Goal: Task Accomplishment & Management: Manage account settings

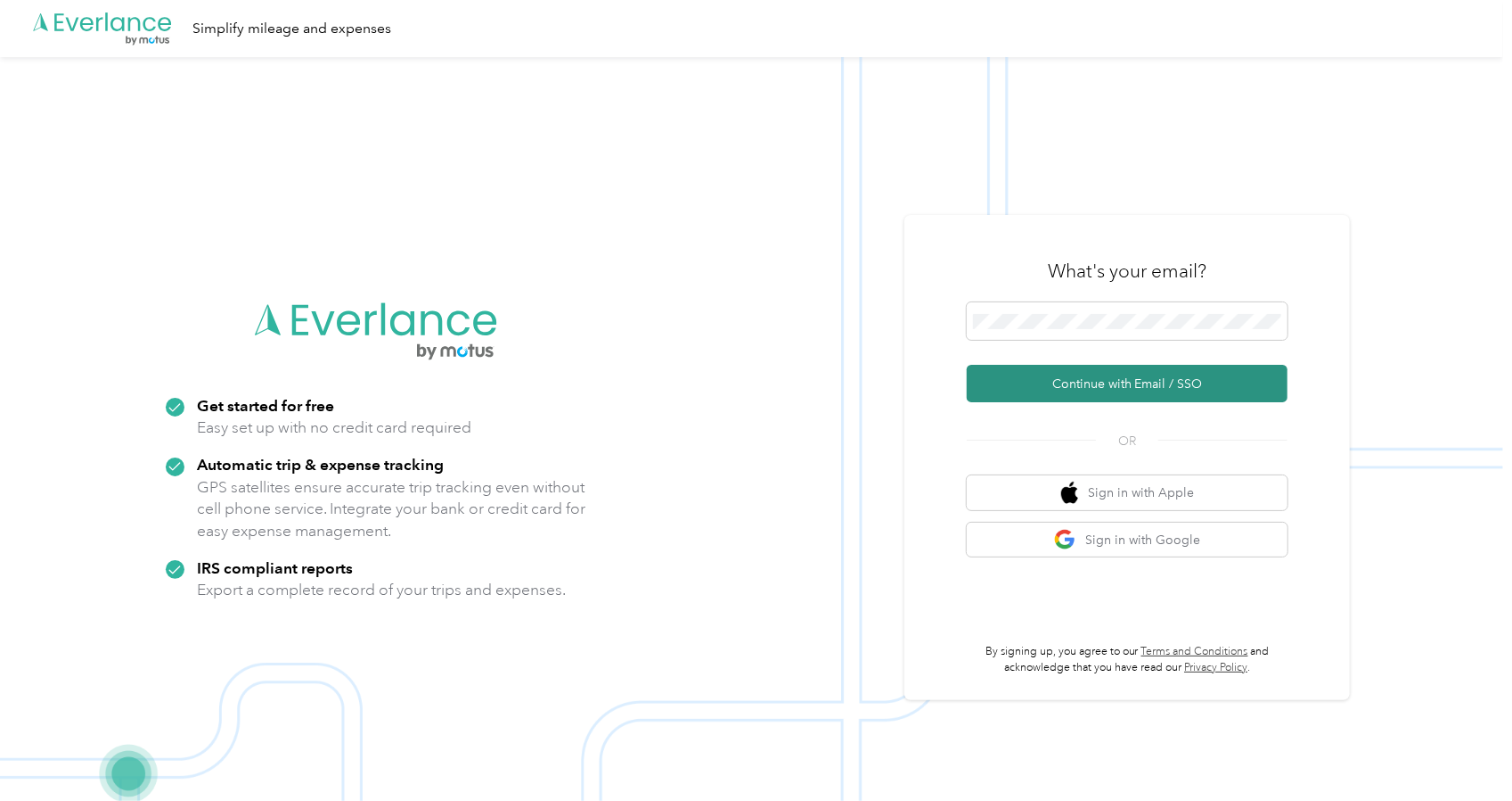
click at [1105, 393] on button "Continue with Email / SSO" at bounding box center [1127, 383] width 320 height 37
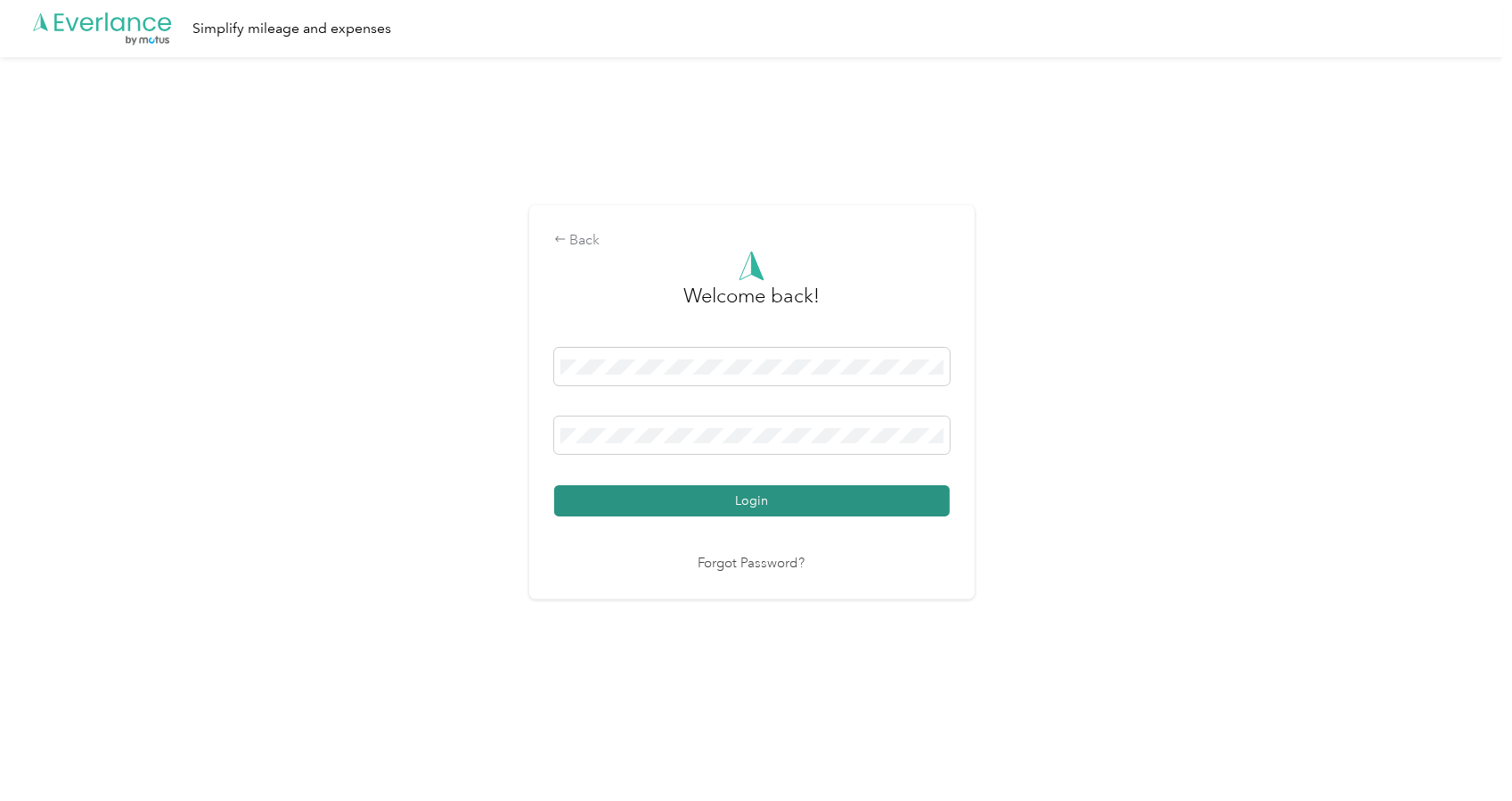
click at [738, 503] on button "Login" at bounding box center [753, 501] width 396 height 31
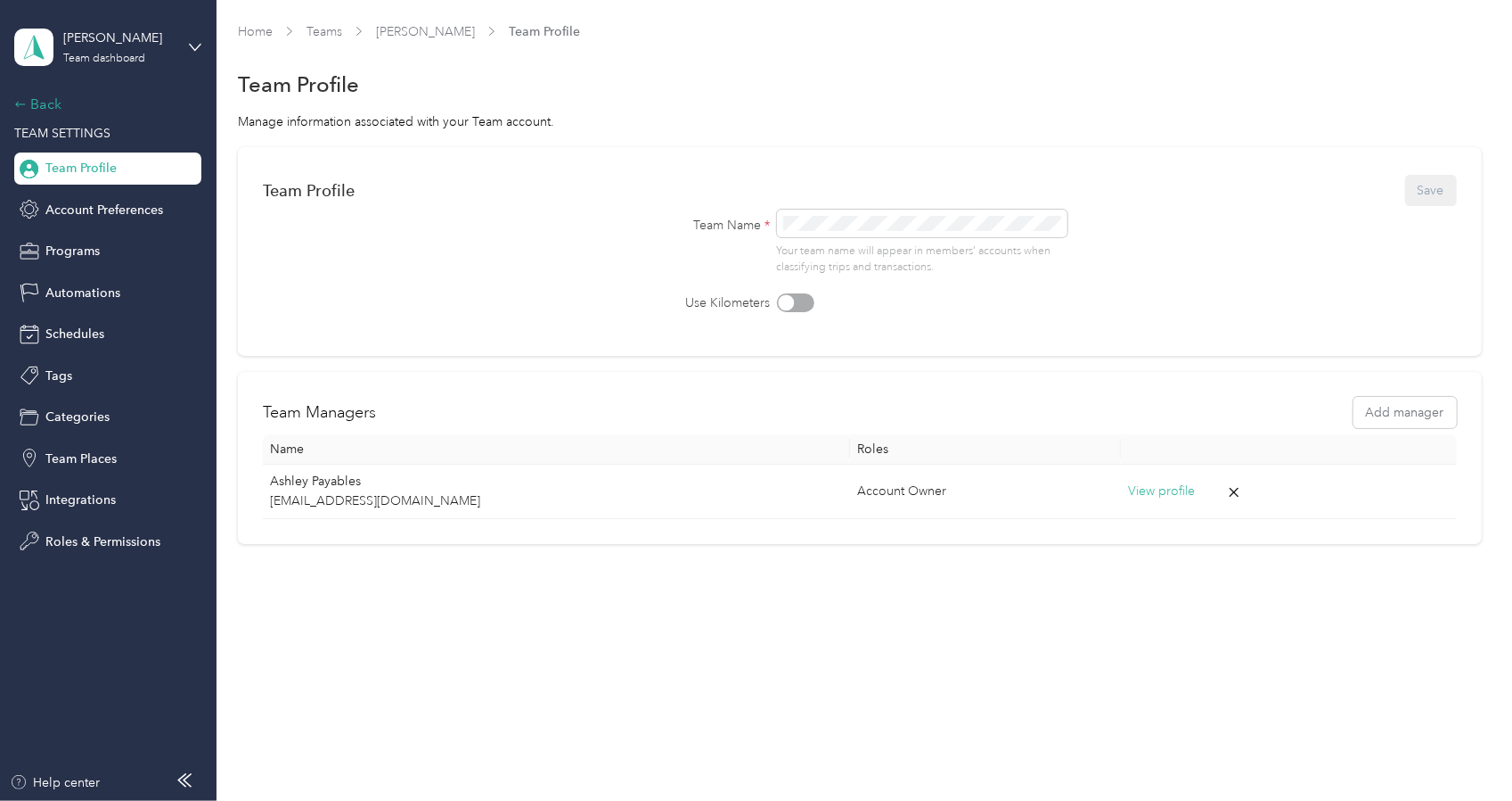
click at [37, 101] on div "Back" at bounding box center [104, 104] width 178 height 22
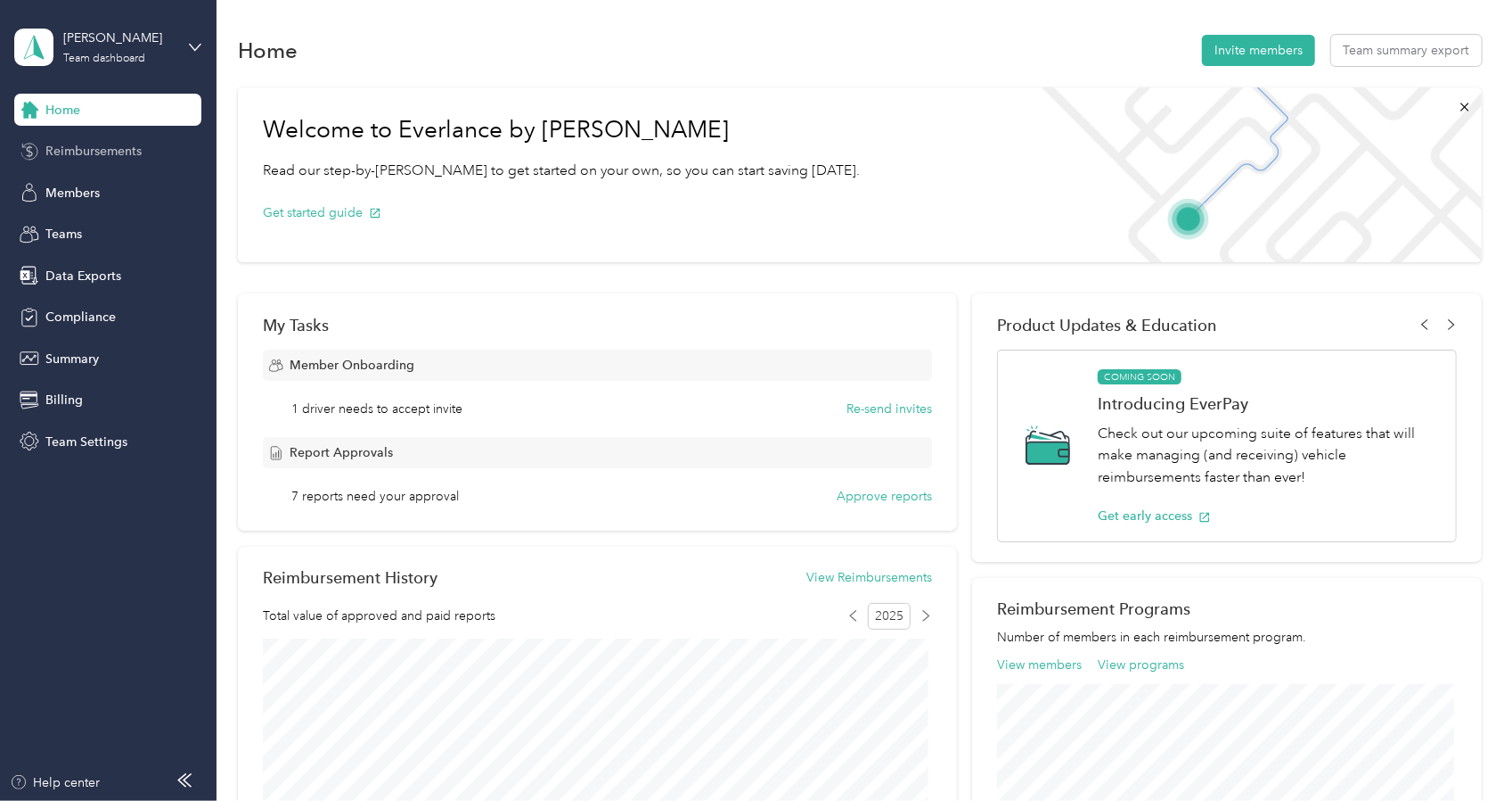
click at [116, 159] on span "Reimbursements" at bounding box center [93, 151] width 96 height 19
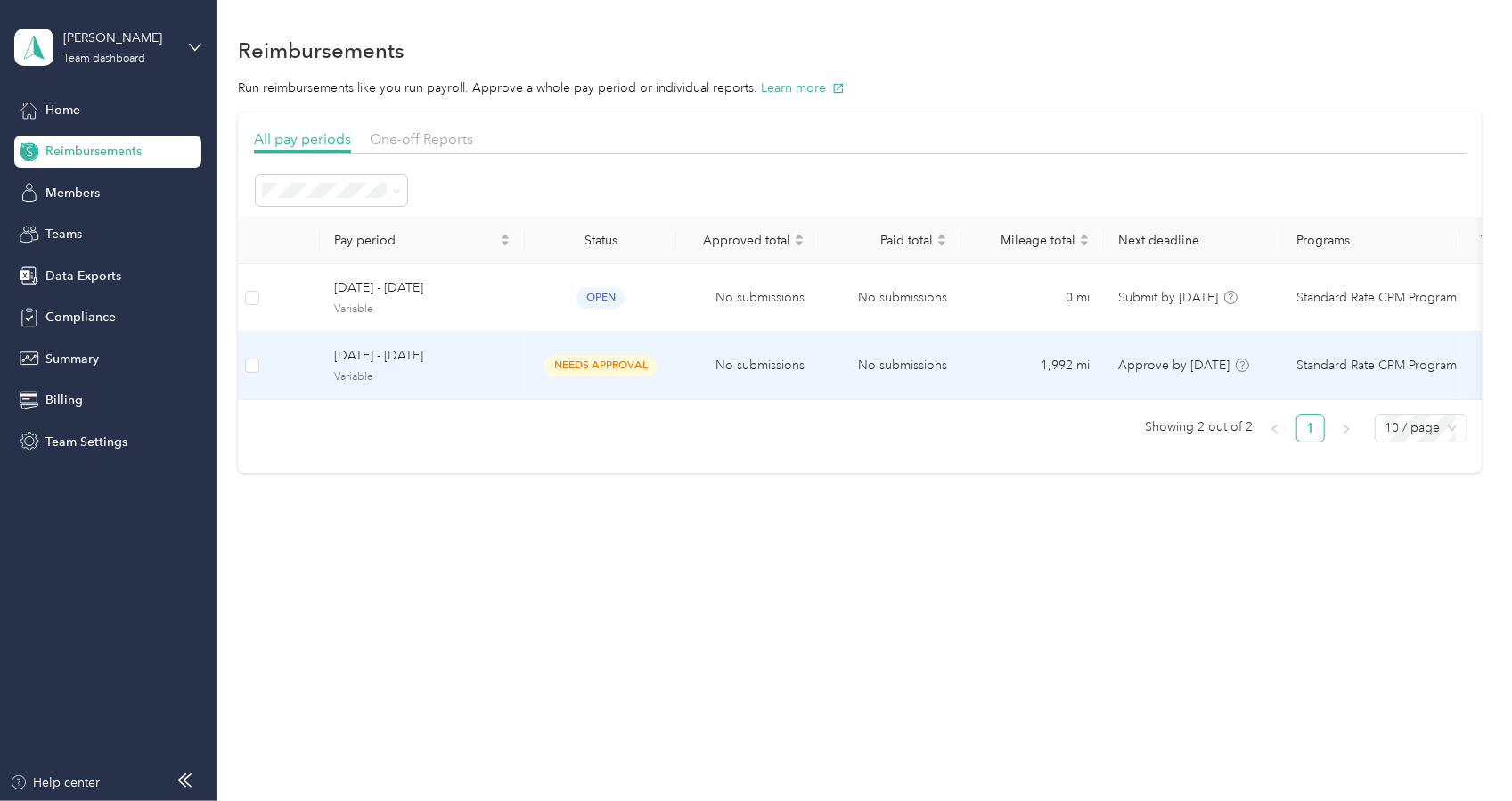
click at [581, 359] on span "needs approval" at bounding box center [601, 365] width 113 height 21
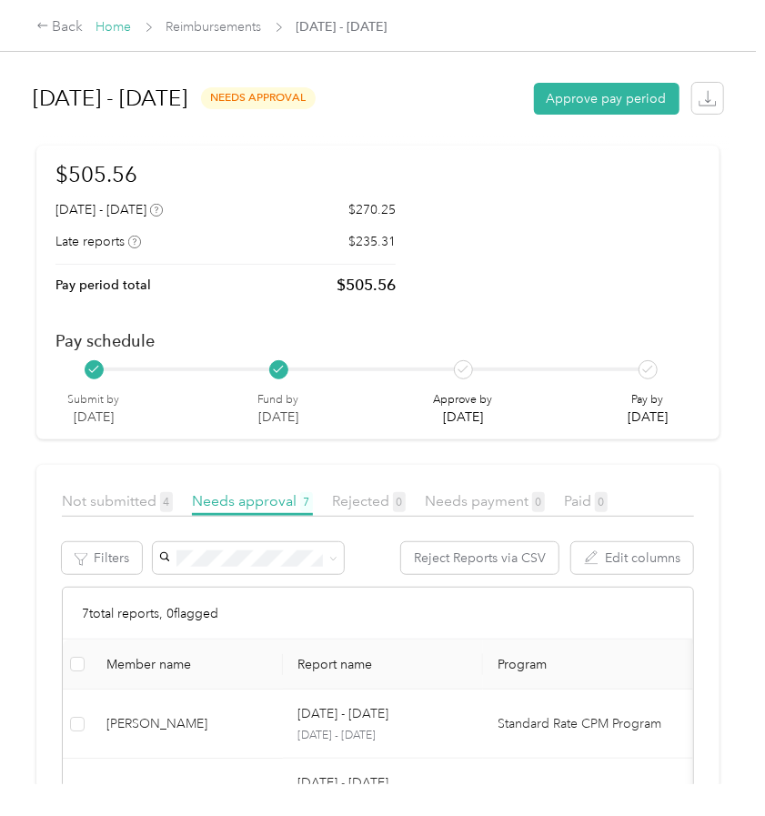
click at [124, 34] on link "Home" at bounding box center [113, 26] width 35 height 15
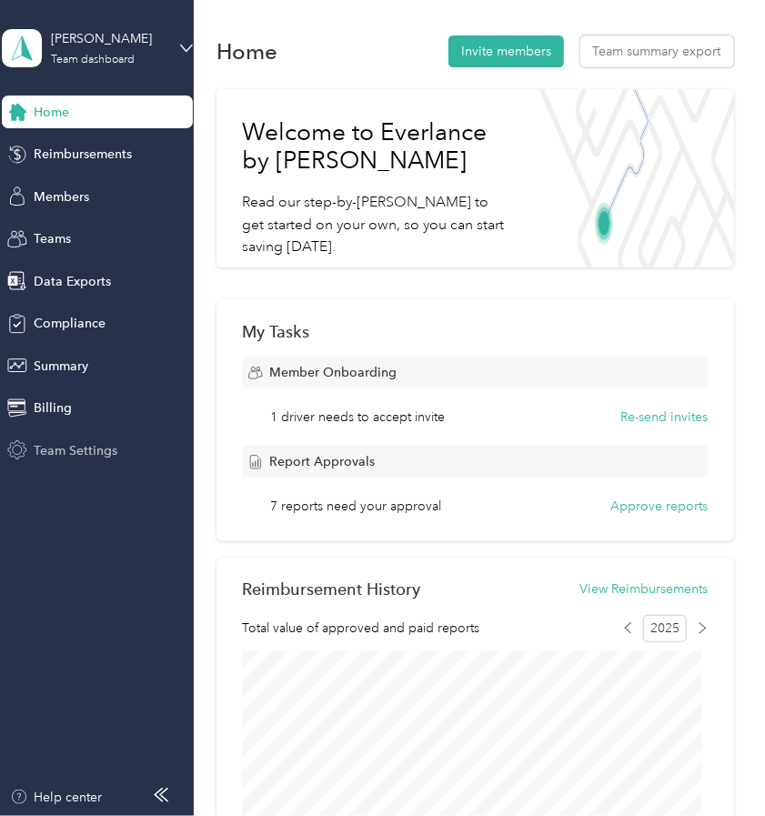
click at [86, 450] on span "Team Settings" at bounding box center [76, 450] width 84 height 19
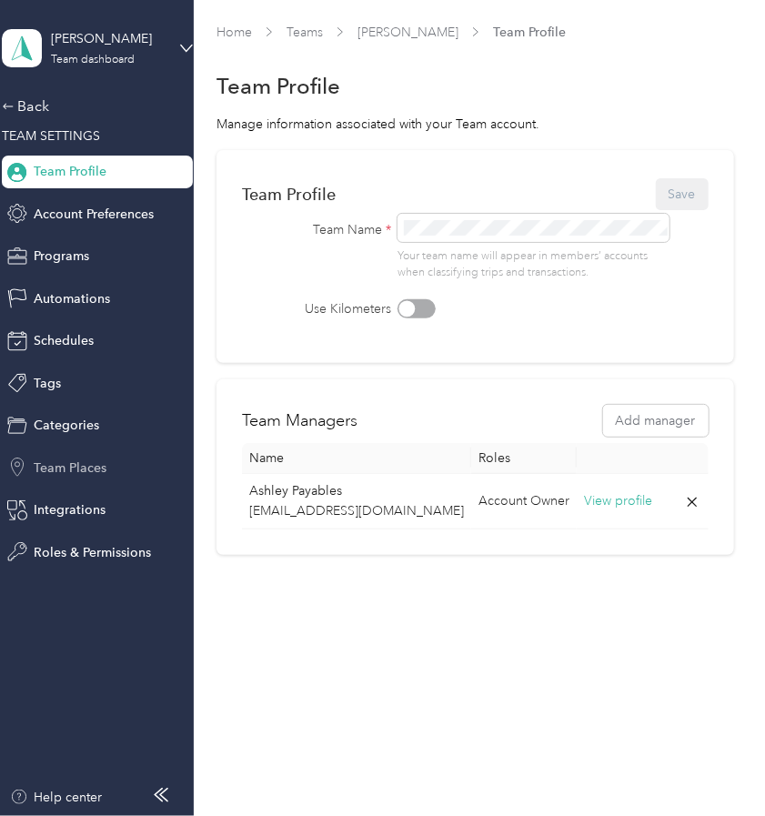
click at [74, 478] on div "Team Places" at bounding box center [97, 467] width 191 height 33
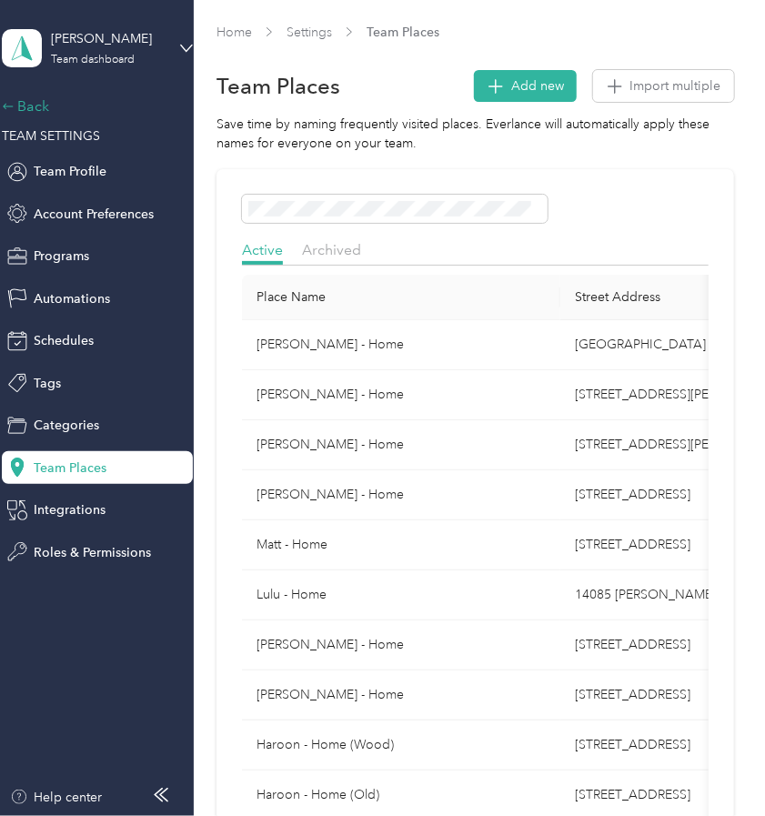
click at [25, 115] on div "Back" at bounding box center [93, 106] width 182 height 22
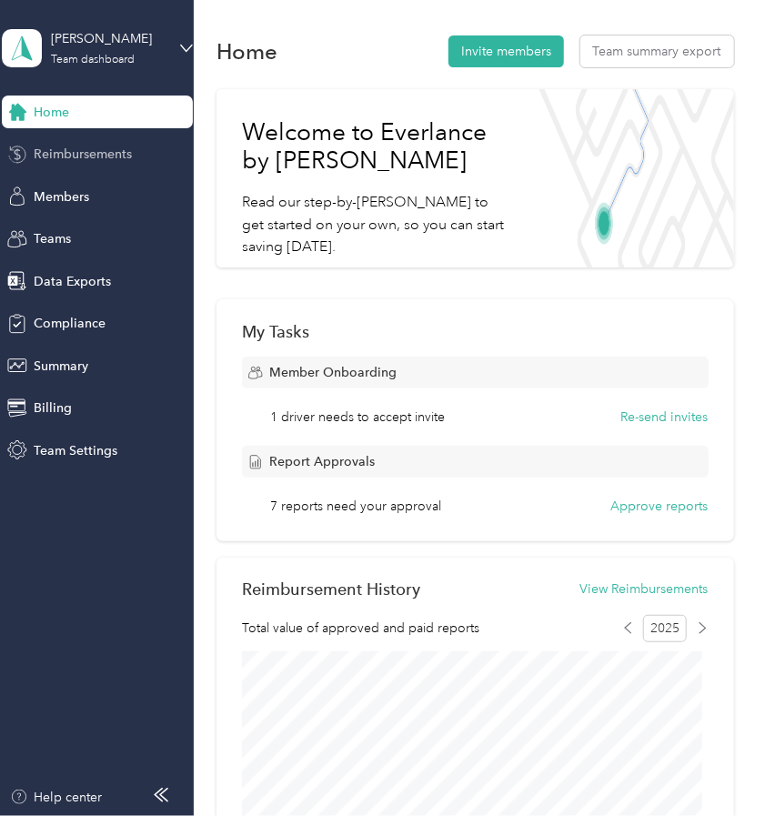
click at [87, 159] on span "Reimbursements" at bounding box center [83, 154] width 98 height 19
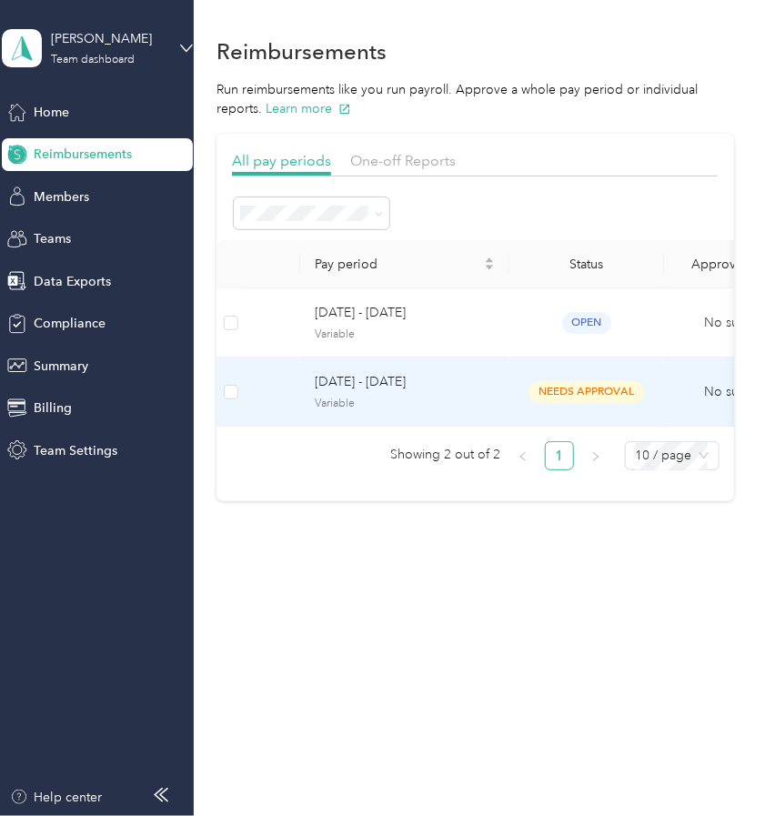
click at [310, 386] on td "[DATE] - [DATE] Variable" at bounding box center [404, 391] width 209 height 69
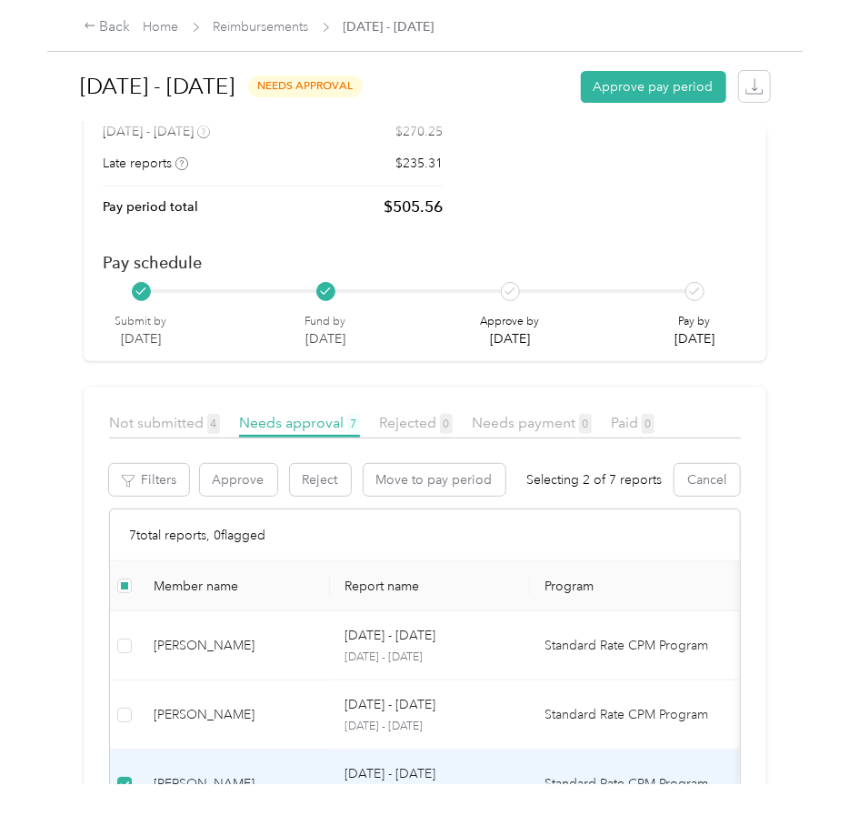
scroll to position [182, 0]
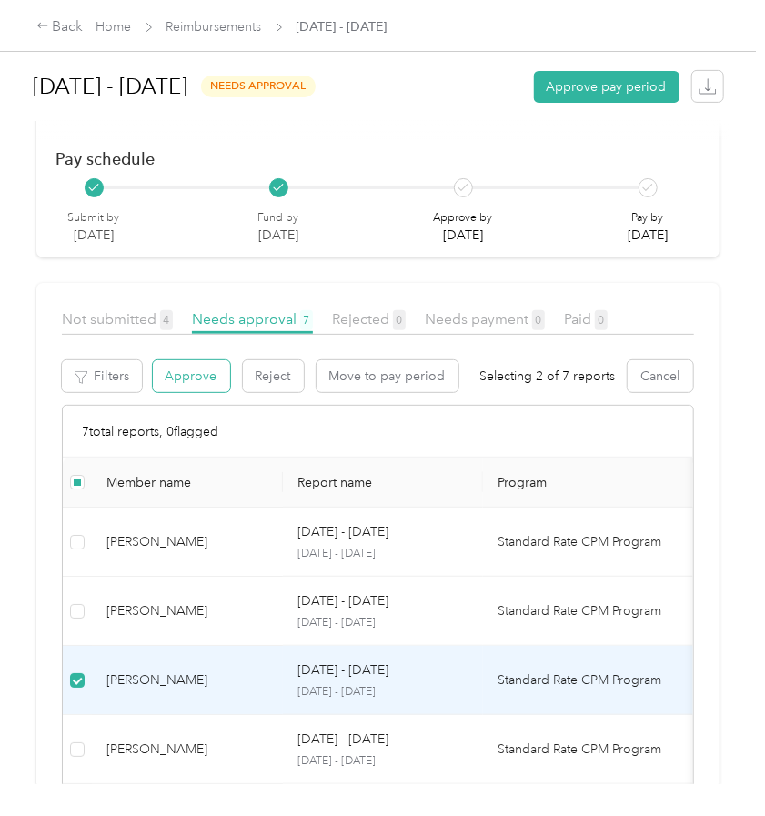
click at [191, 376] on button "Approve" at bounding box center [191, 376] width 77 height 32
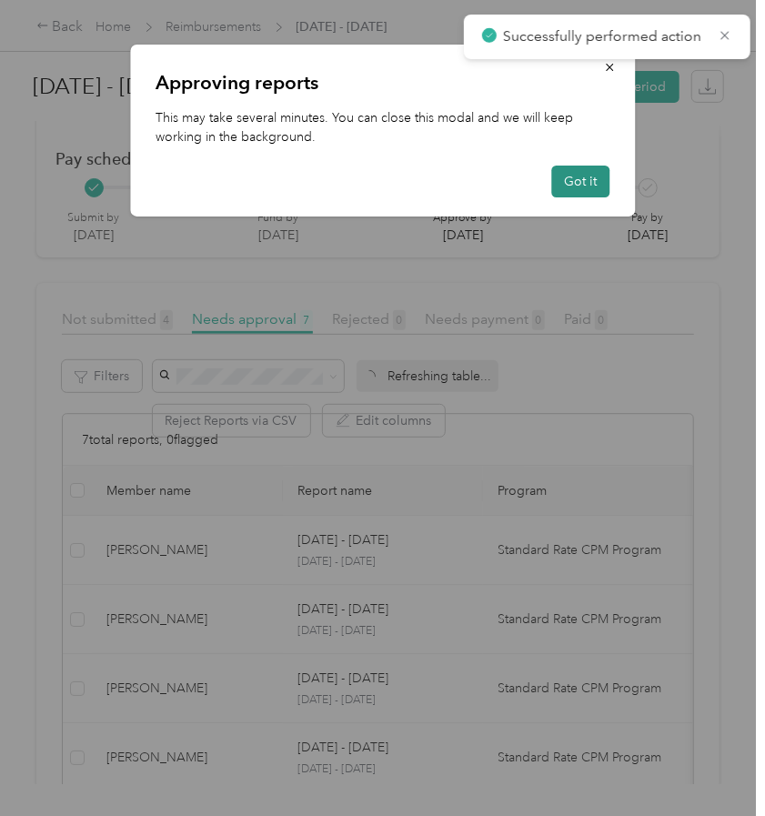
click at [567, 176] on button "Got it" at bounding box center [580, 182] width 58 height 32
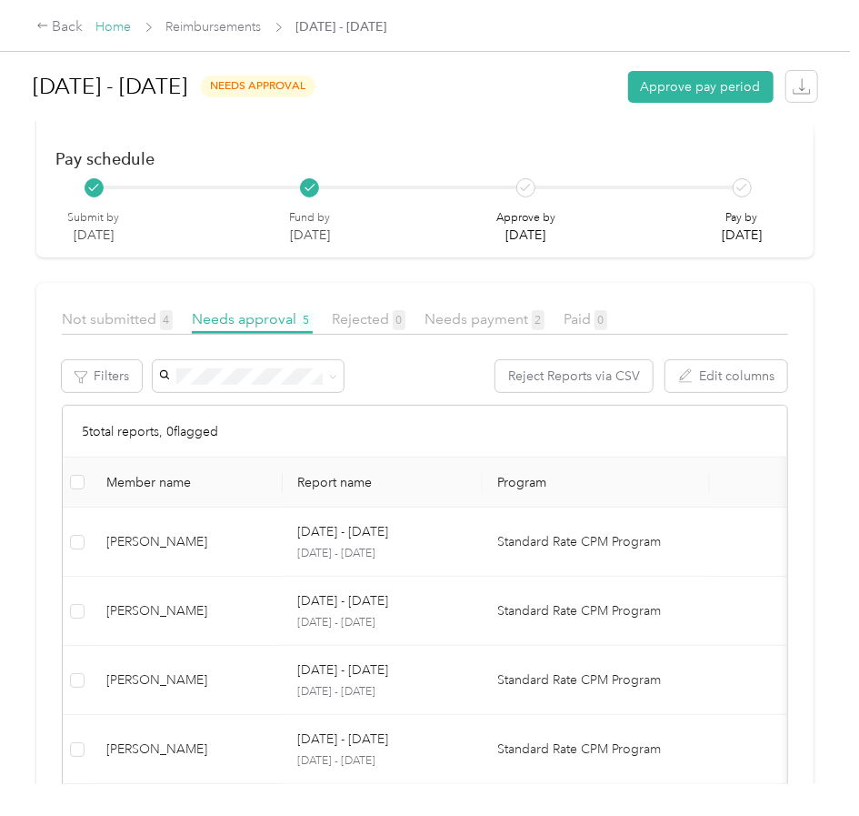
click at [106, 21] on link "Home" at bounding box center [113, 26] width 35 height 15
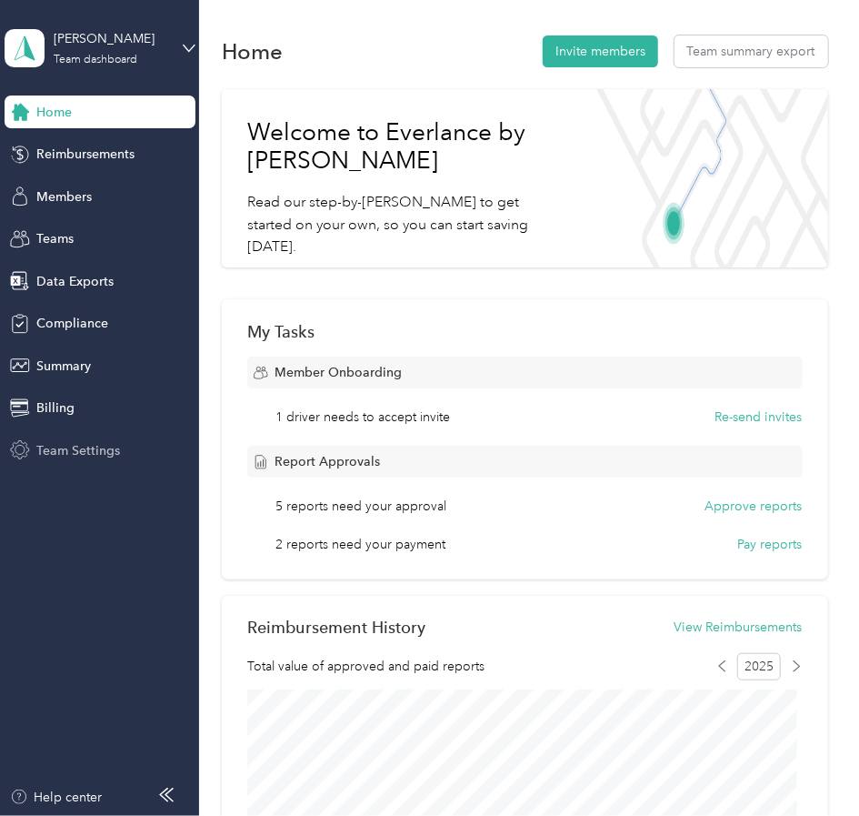
click at [47, 441] on span "Team Settings" at bounding box center [78, 450] width 84 height 19
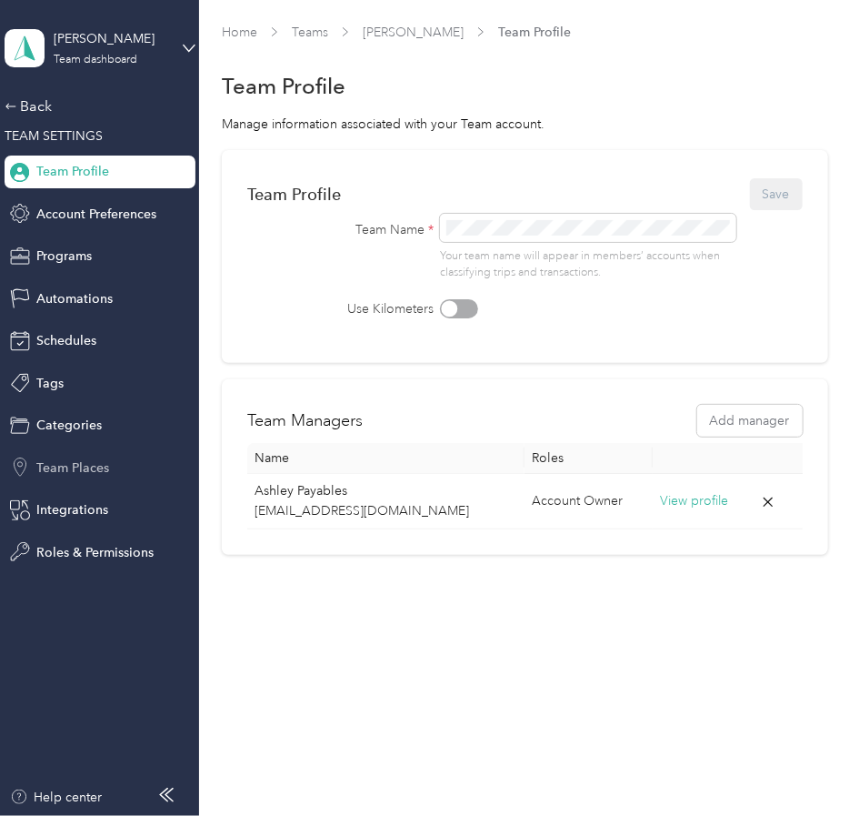
click at [95, 476] on span "Team Places" at bounding box center [72, 467] width 73 height 19
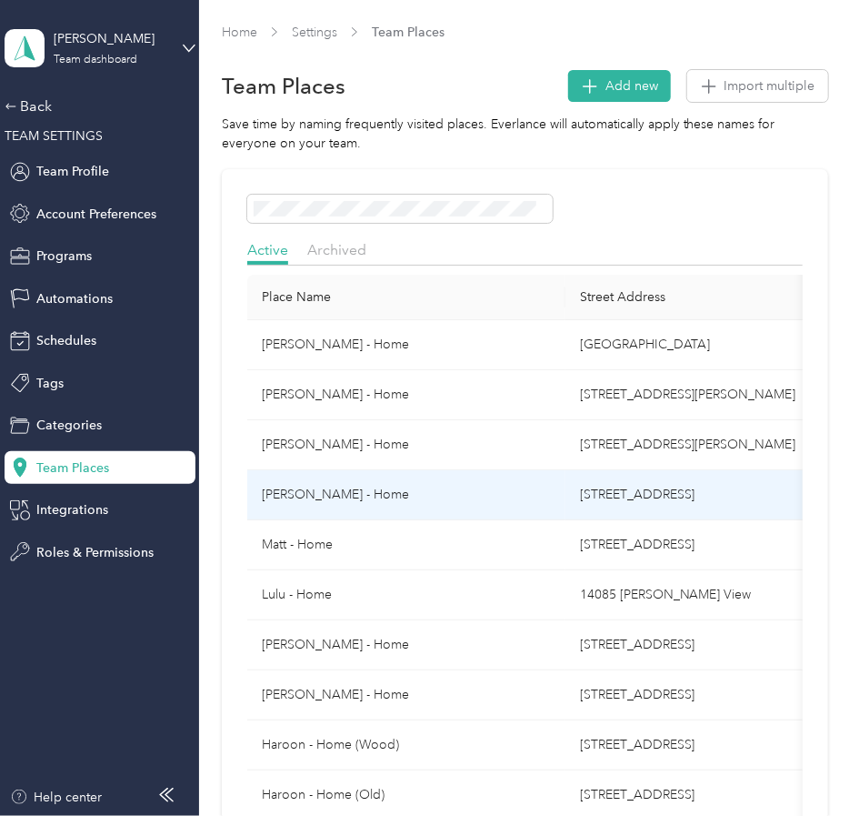
scroll to position [91, 0]
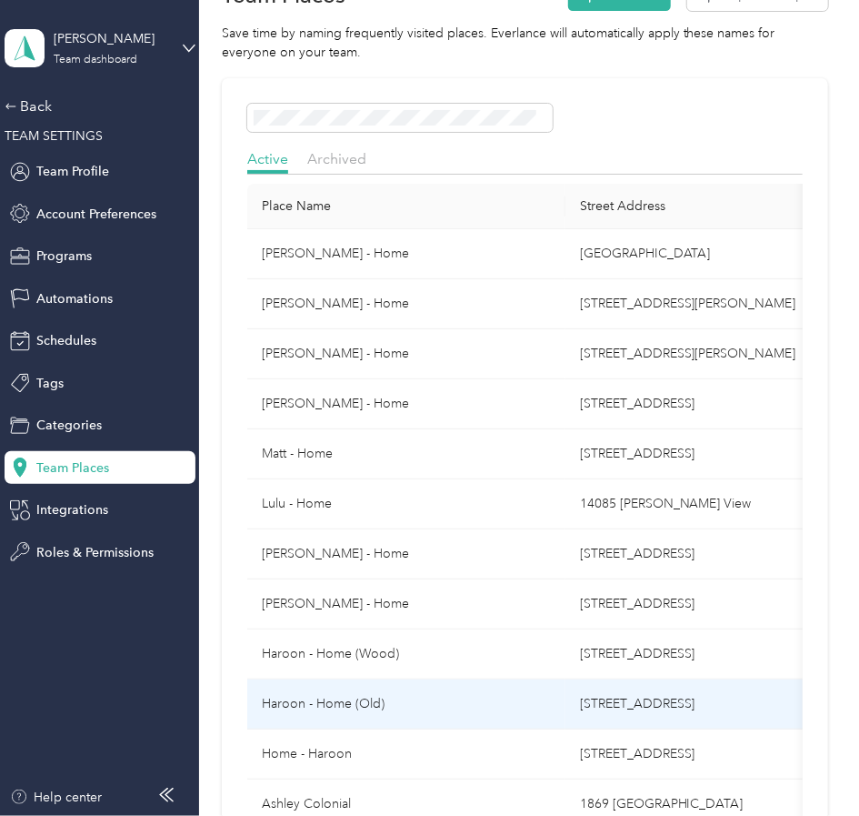
click at [427, 687] on td "Haroon - Home (Old)" at bounding box center [406, 704] width 318 height 50
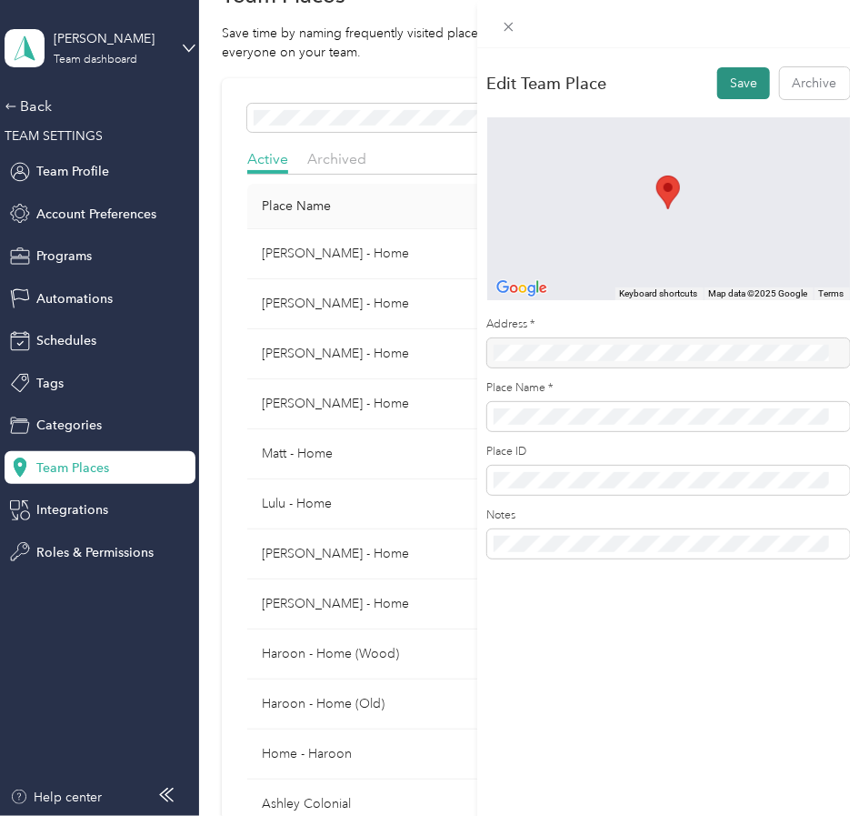
click at [738, 81] on button "Save" at bounding box center [744, 83] width 53 height 32
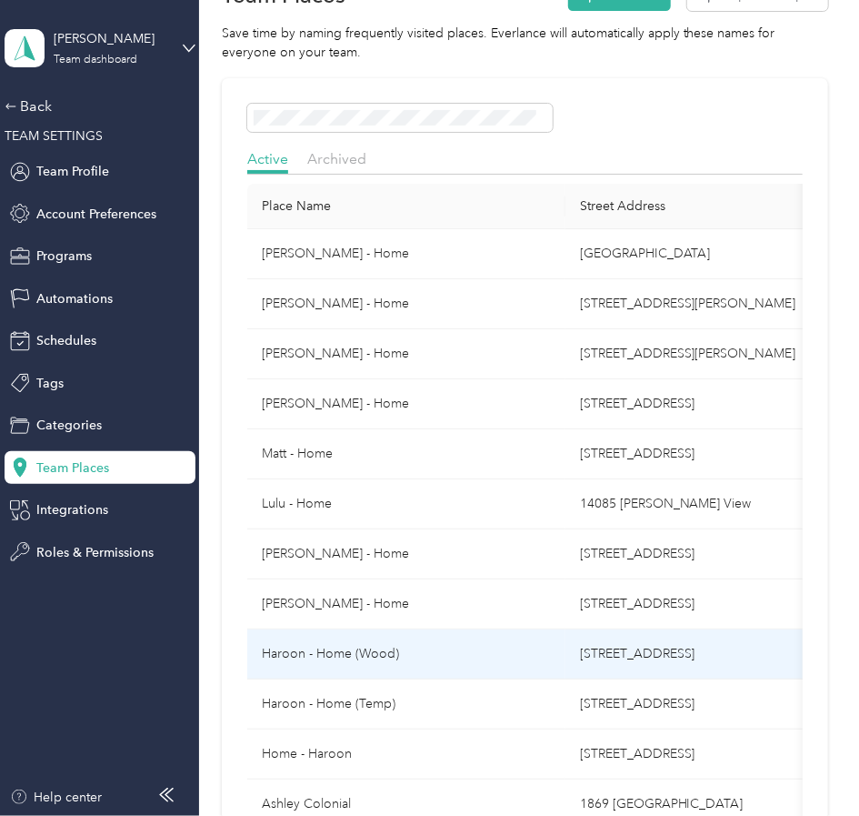
click at [439, 650] on td "Haroon - Home (Wood)" at bounding box center [406, 654] width 318 height 50
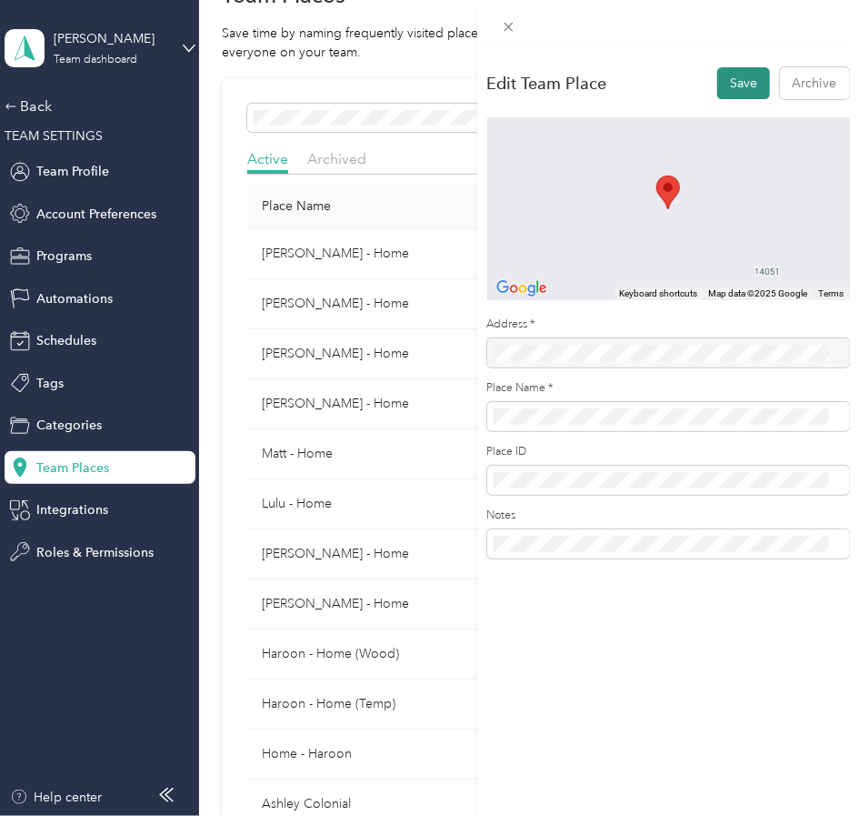
click at [731, 79] on button "Save" at bounding box center [744, 83] width 53 height 32
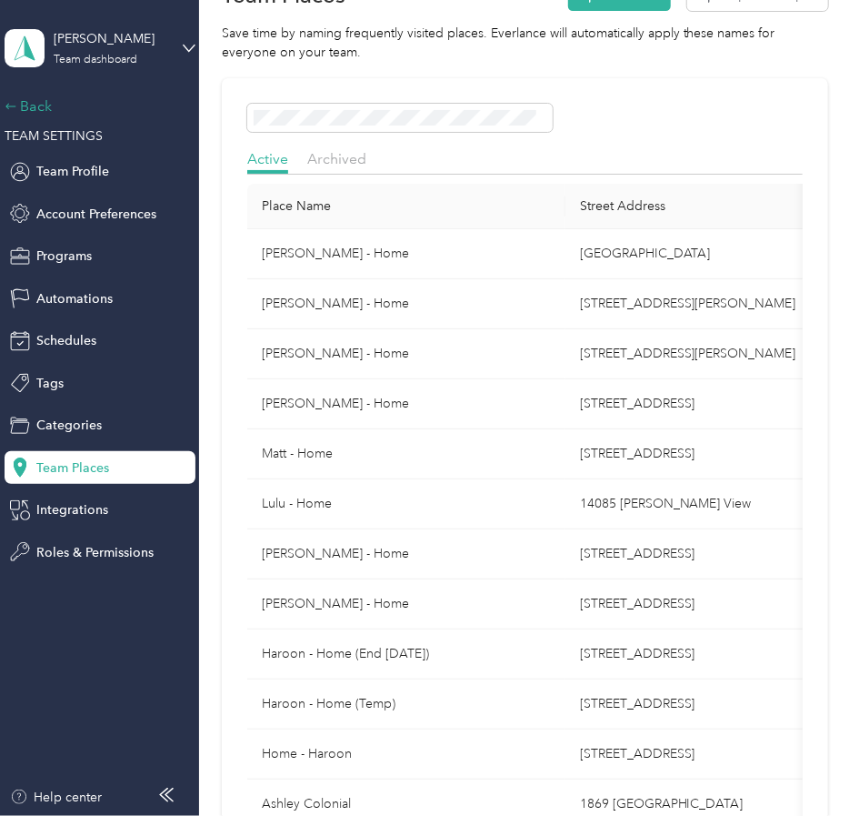
click at [56, 101] on div "Back" at bounding box center [96, 106] width 182 height 22
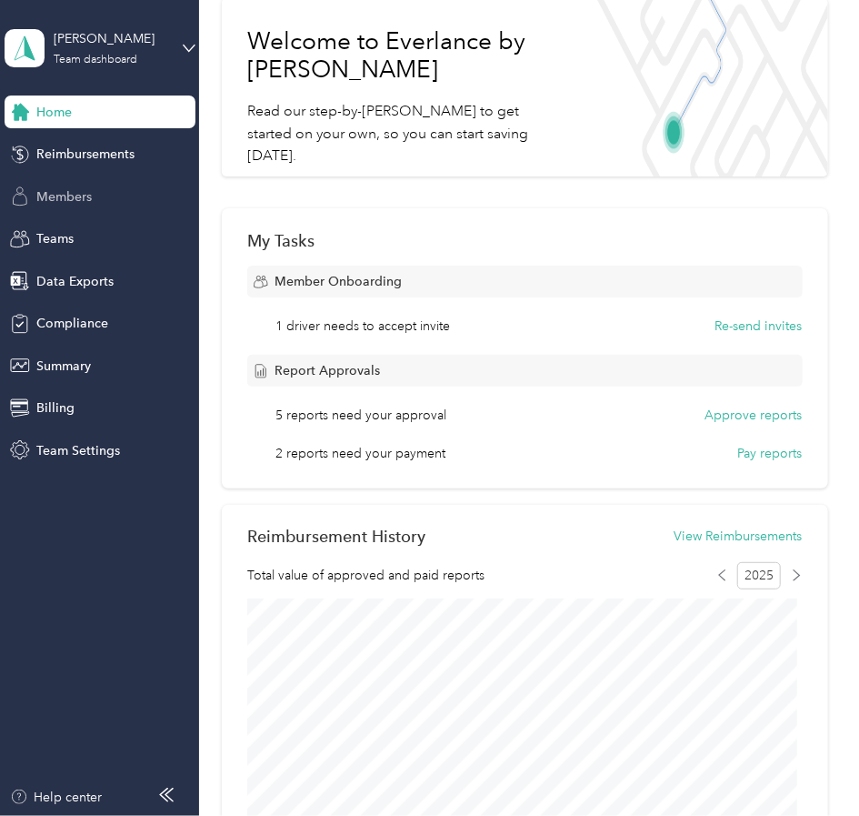
click at [75, 199] on span "Members" at bounding box center [63, 196] width 55 height 19
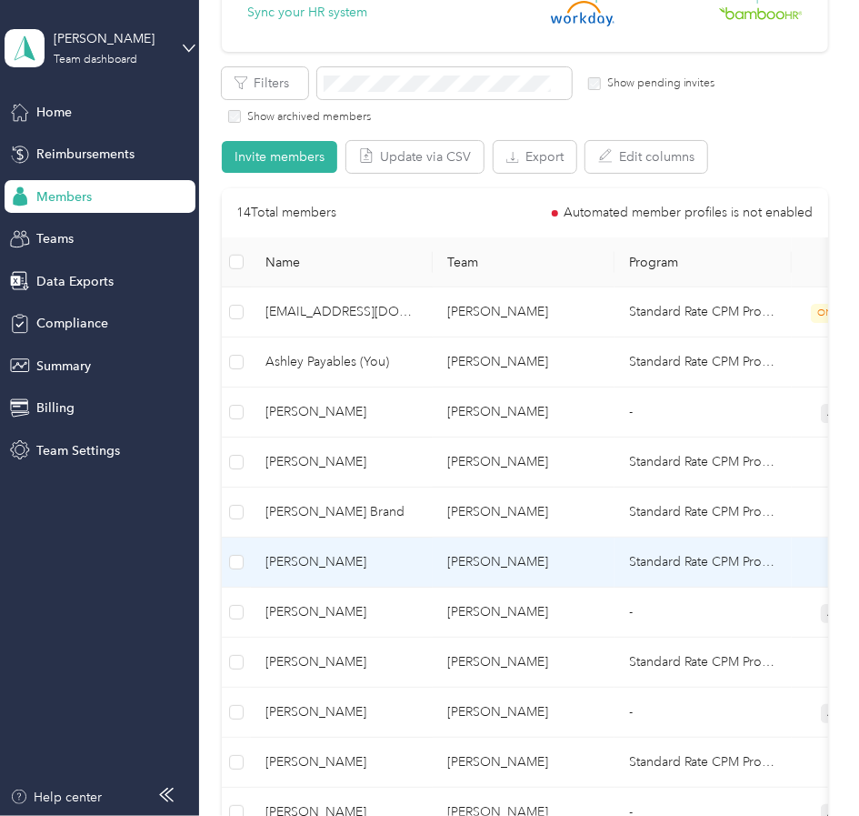
scroll to position [273, 0]
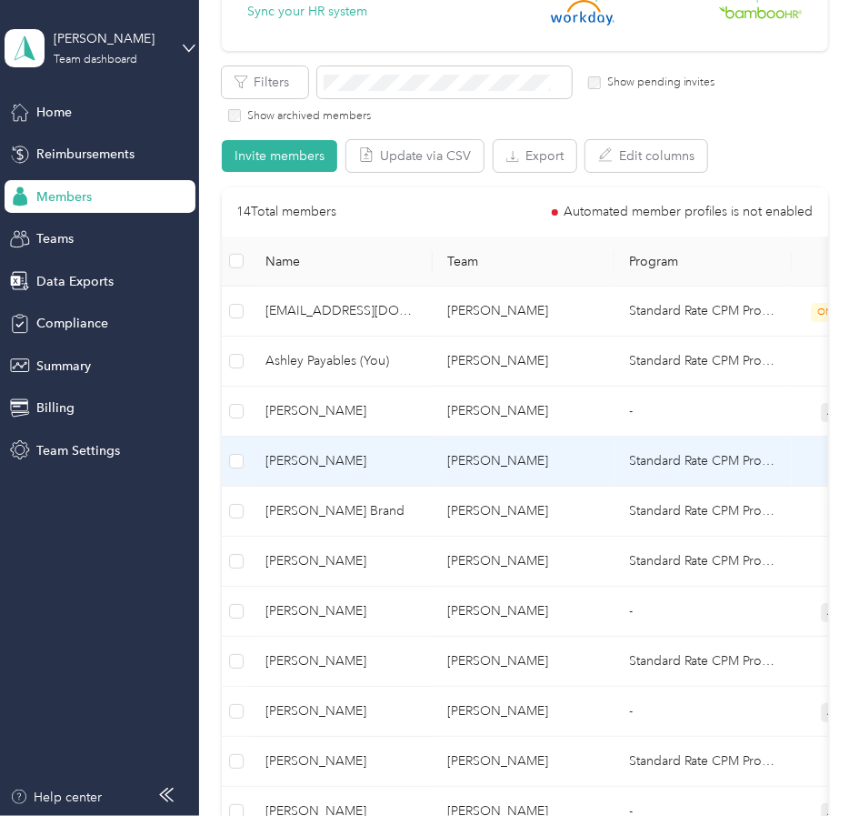
click at [391, 466] on span "[PERSON_NAME]" at bounding box center [342, 461] width 153 height 20
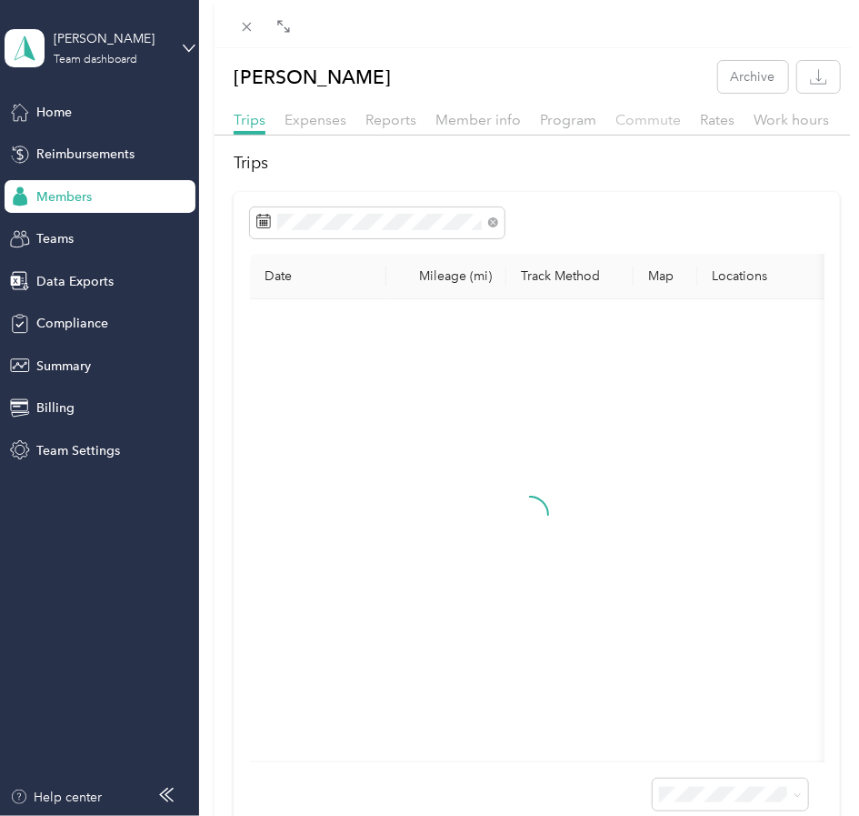
click at [650, 119] on span "Commute" at bounding box center [648, 119] width 65 height 17
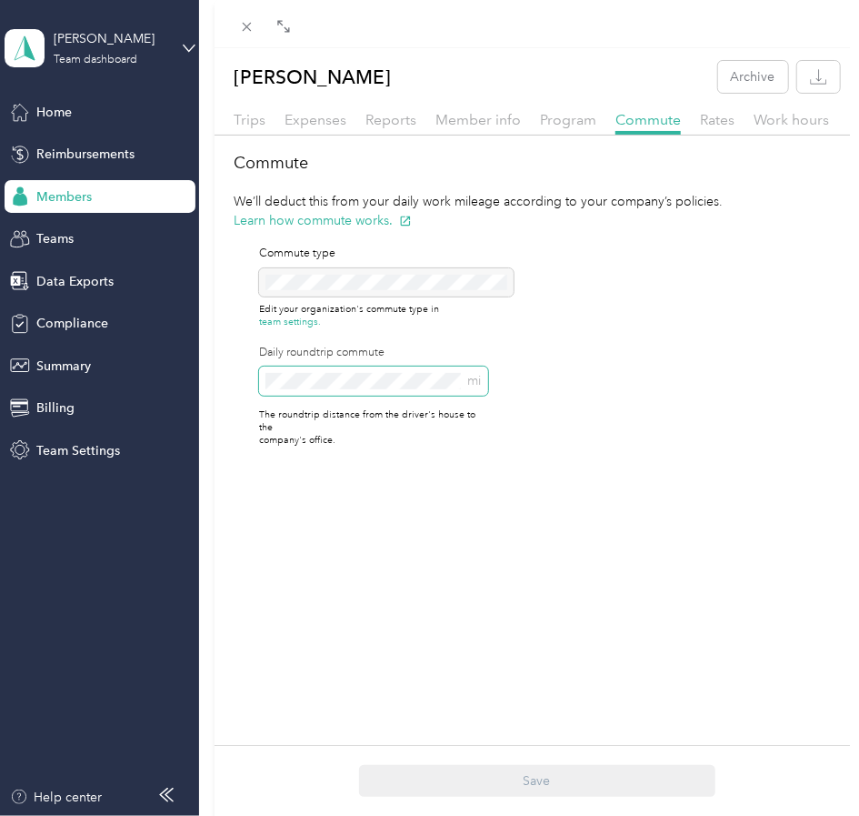
click at [5, 354] on div "[PERSON_NAME] Archive Trips Expenses Reports Member info Program Commute Rates …" at bounding box center [429, 408] width 859 height 816
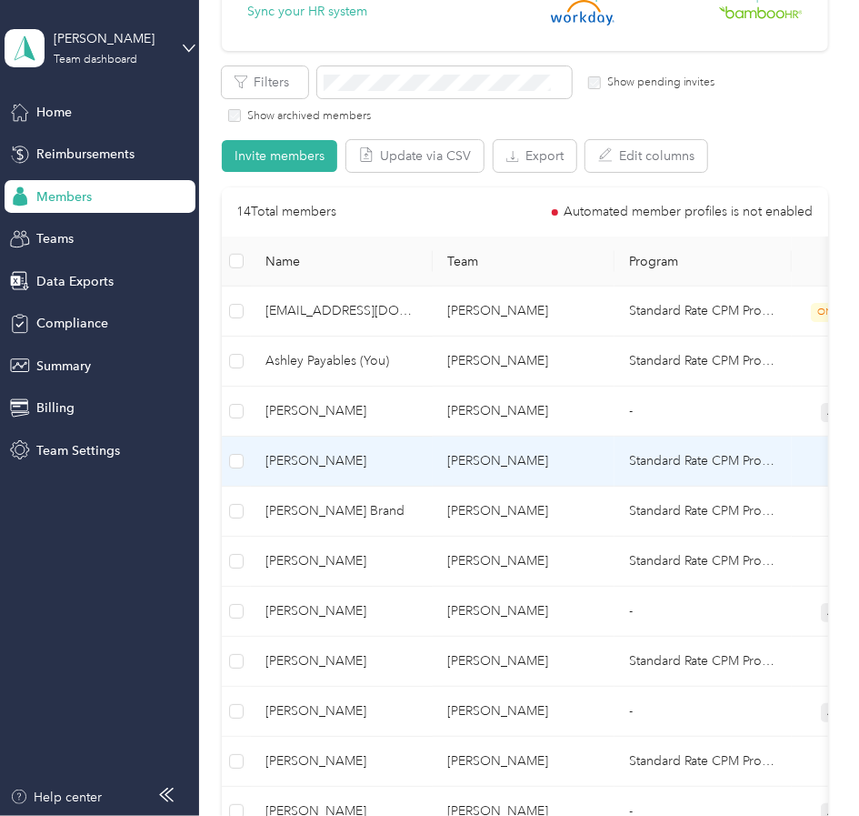
click at [370, 443] on td "[PERSON_NAME]" at bounding box center [342, 462] width 182 height 50
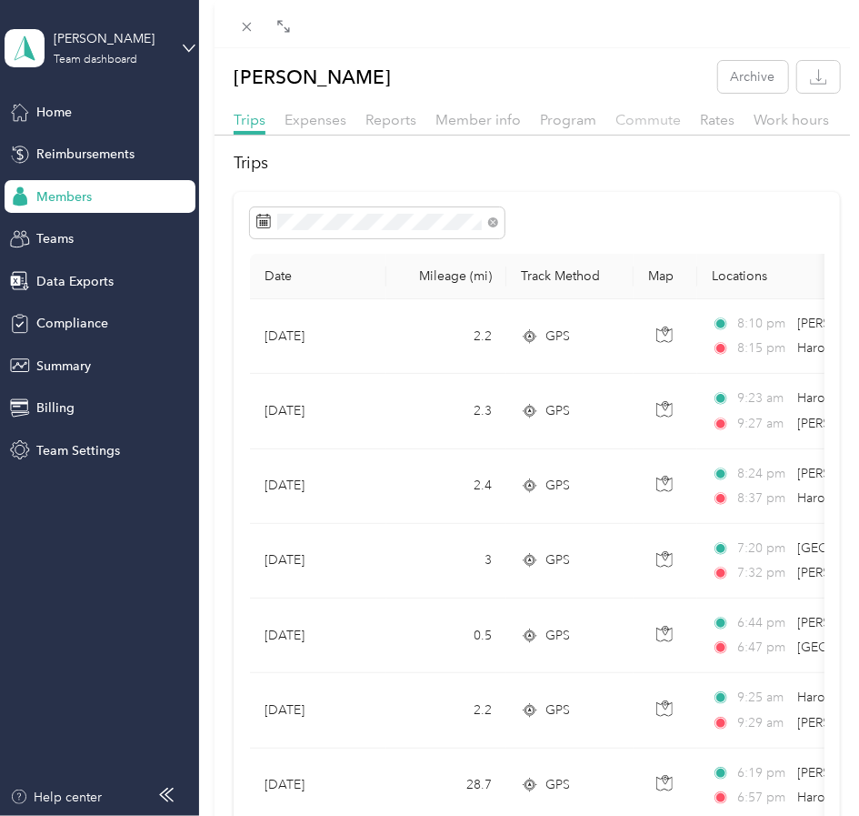
click at [616, 121] on span "Commute" at bounding box center [648, 119] width 65 height 17
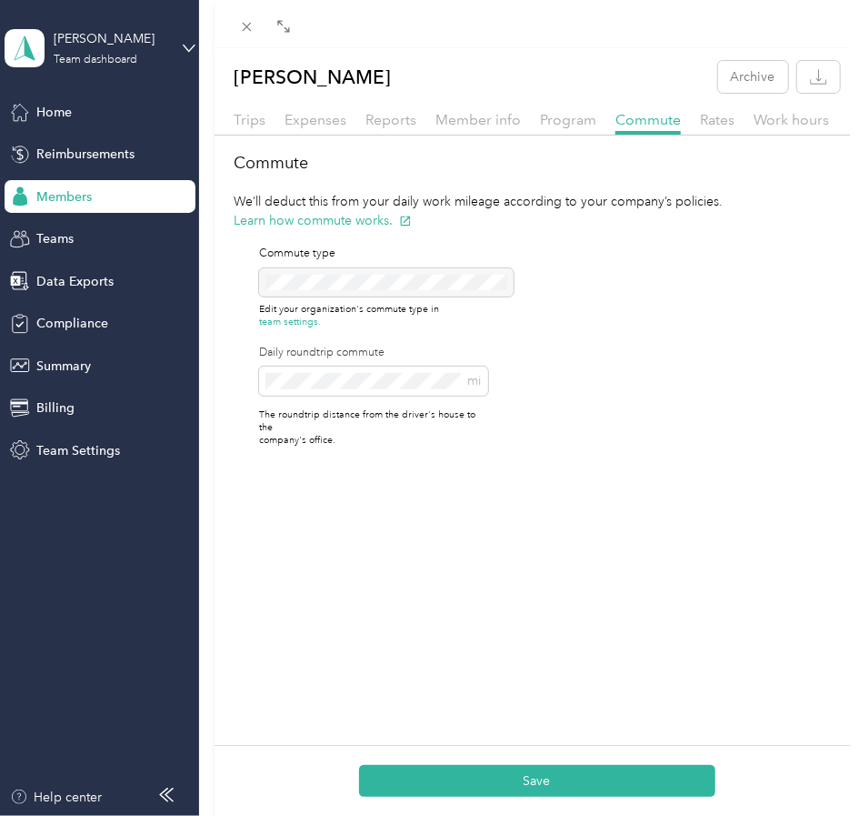
click at [504, 759] on div "Save" at bounding box center [537, 780] width 645 height 71
drag, startPoint x: 506, startPoint y: 771, endPoint x: 487, endPoint y: 792, distance: 27.7
click at [506, 772] on button "Save" at bounding box center [537, 781] width 356 height 32
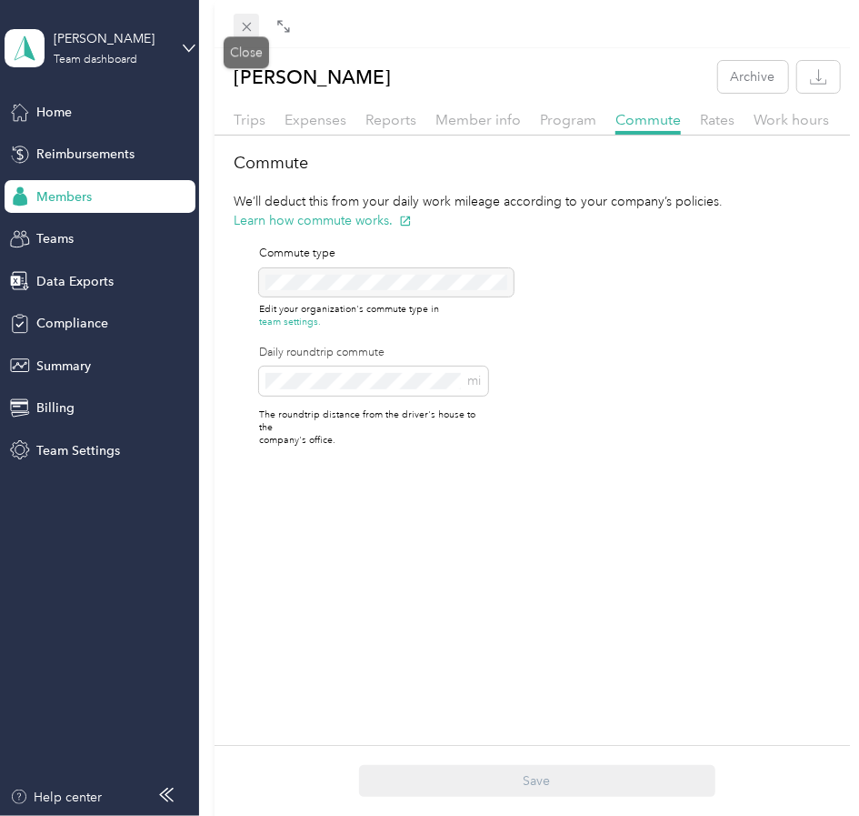
click at [242, 26] on icon at bounding box center [246, 26] width 15 height 15
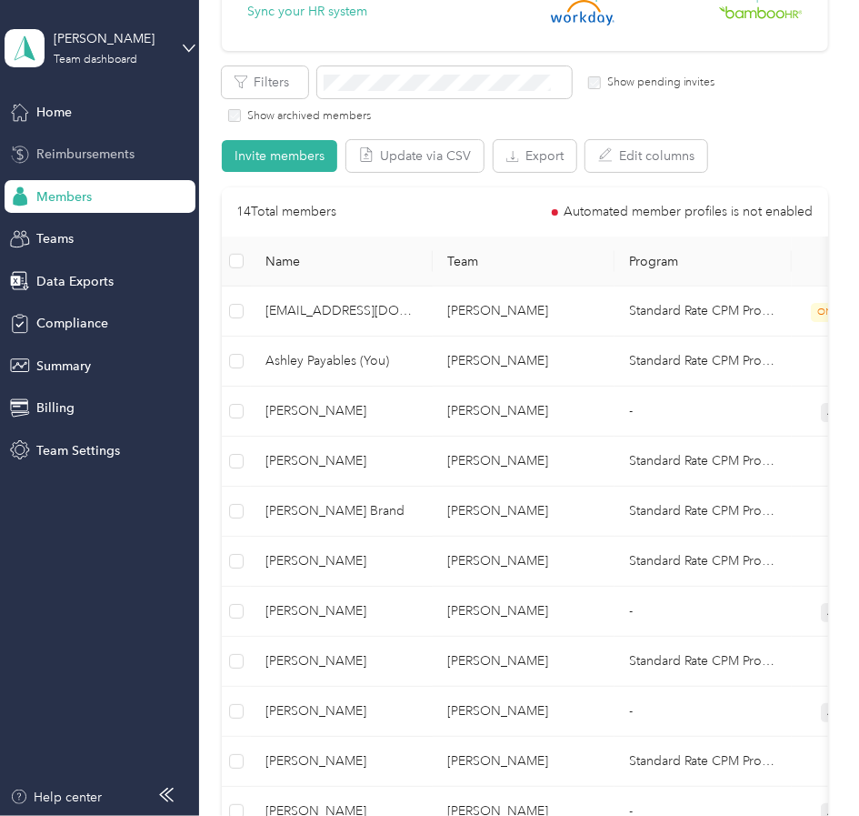
click at [85, 147] on span "Reimbursements" at bounding box center [85, 154] width 98 height 19
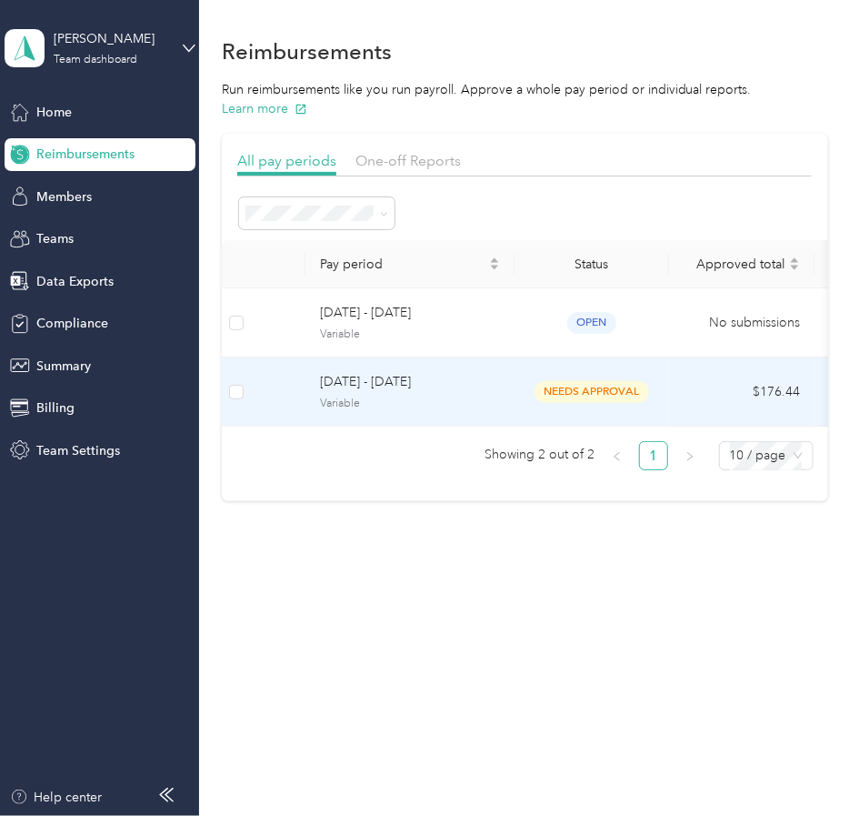
click at [467, 372] on span "[DATE] - [DATE]" at bounding box center [410, 382] width 180 height 20
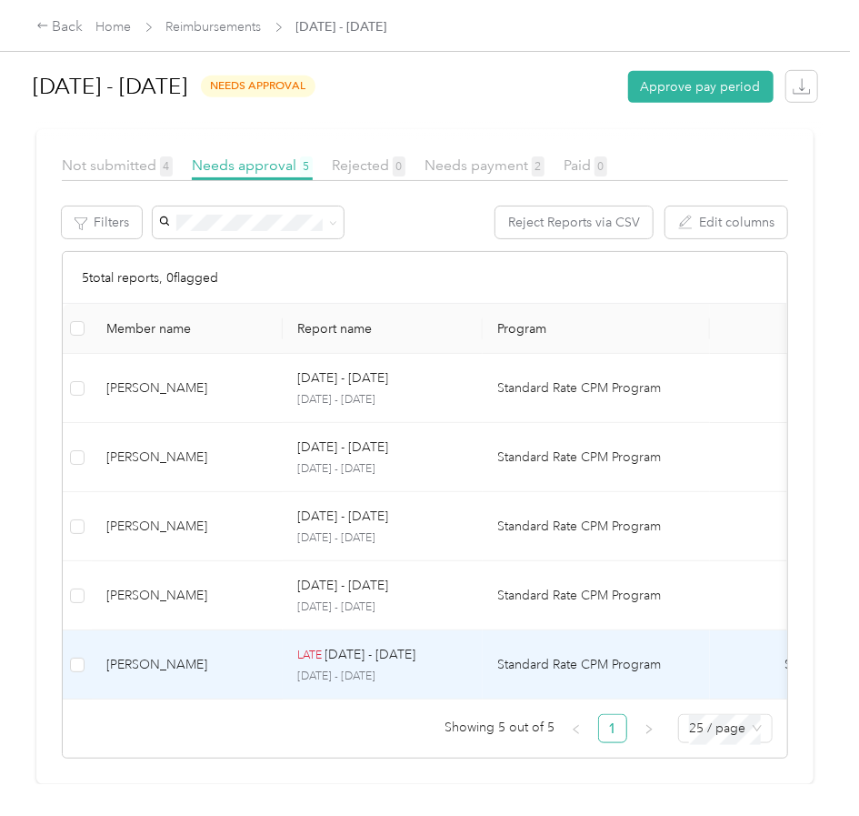
scroll to position [360, 0]
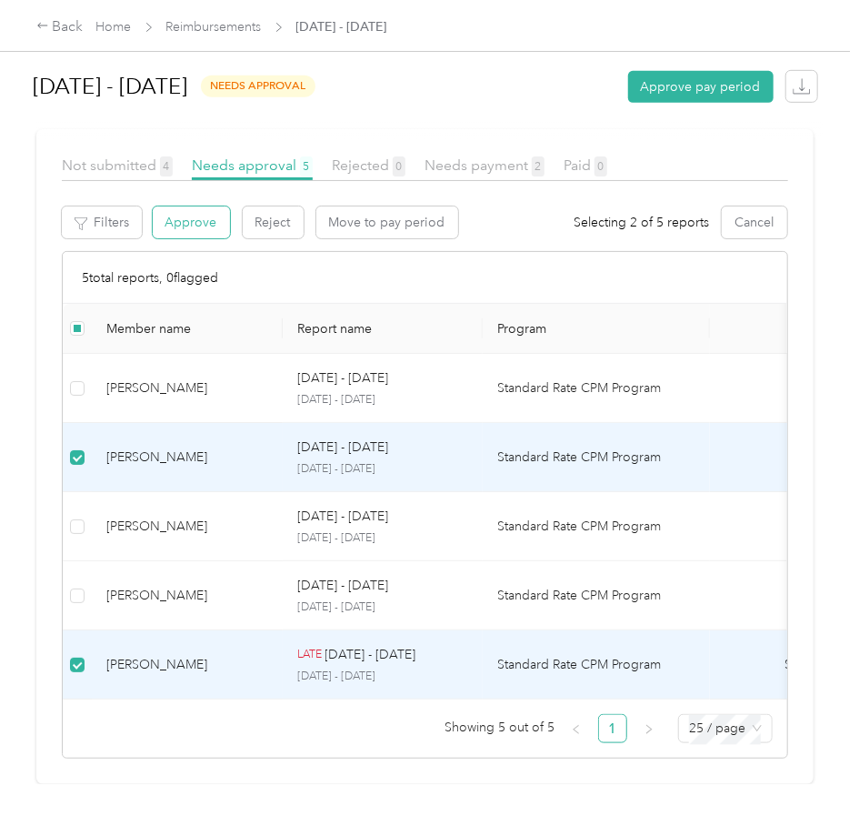
click at [196, 206] on button "Approve" at bounding box center [191, 222] width 77 height 32
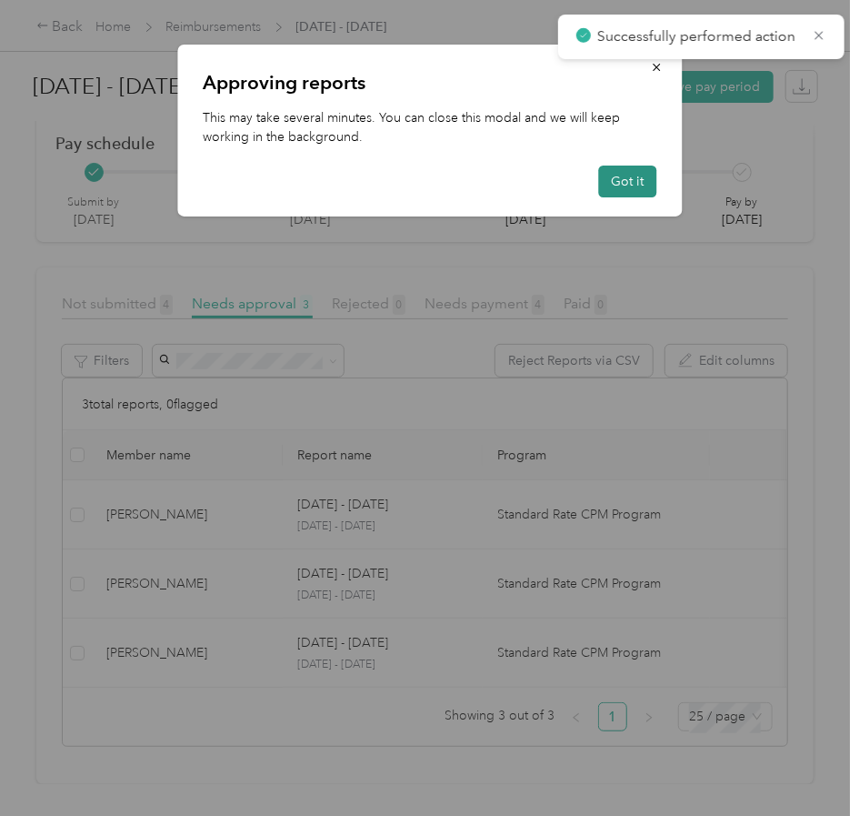
click at [608, 176] on button "Got it" at bounding box center [627, 182] width 58 height 32
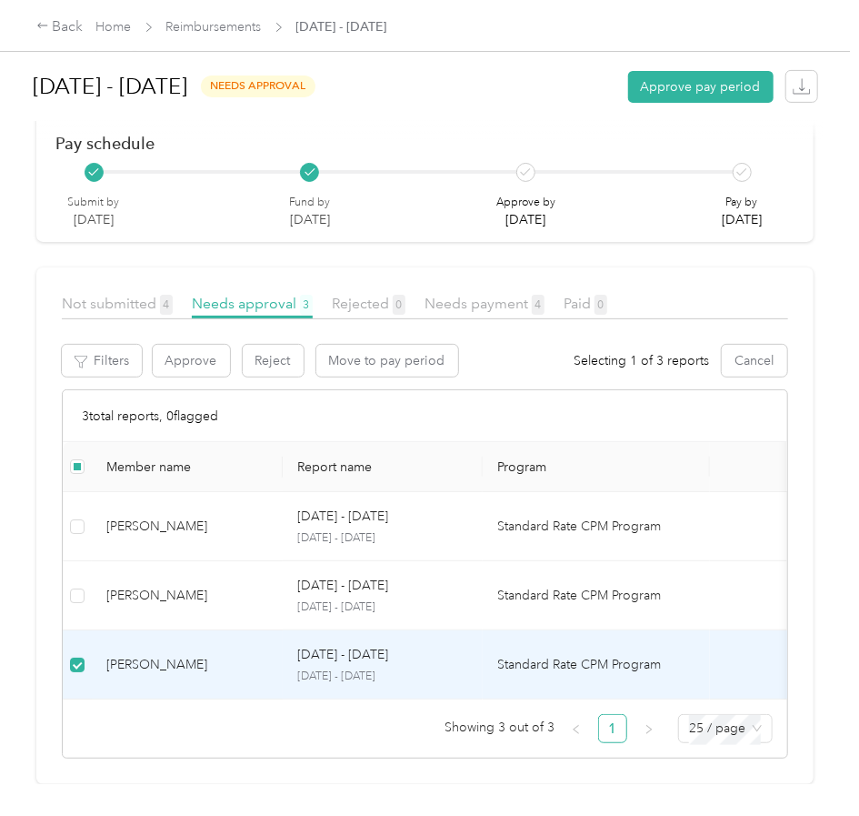
scroll to position [222, 0]
click at [201, 345] on button "Approve" at bounding box center [191, 361] width 77 height 32
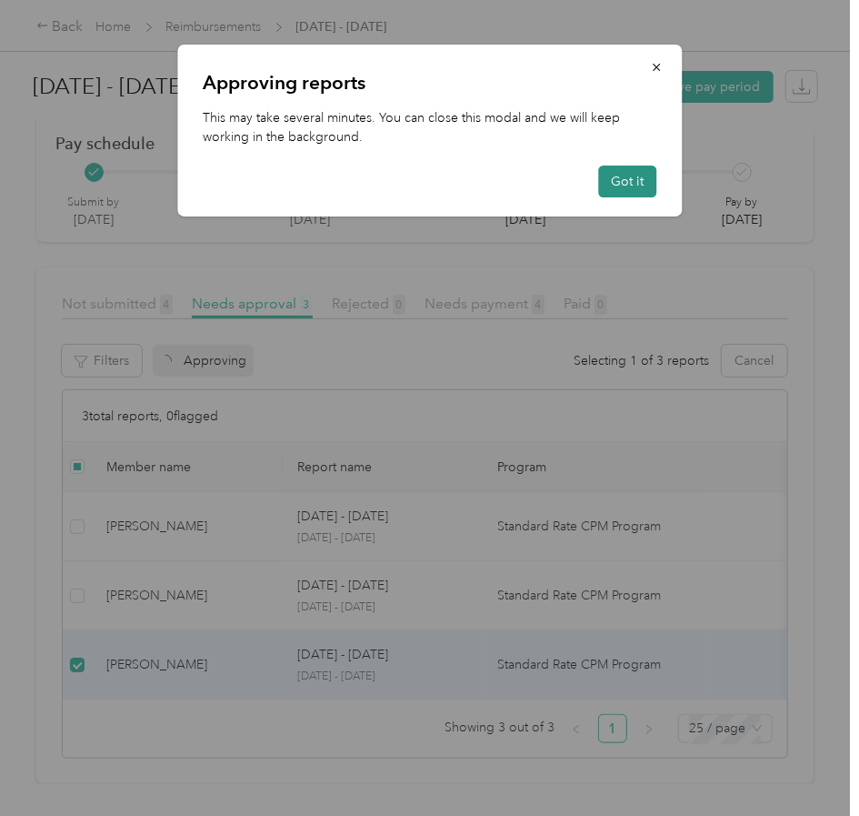
click at [644, 181] on button "Got it" at bounding box center [627, 182] width 58 height 32
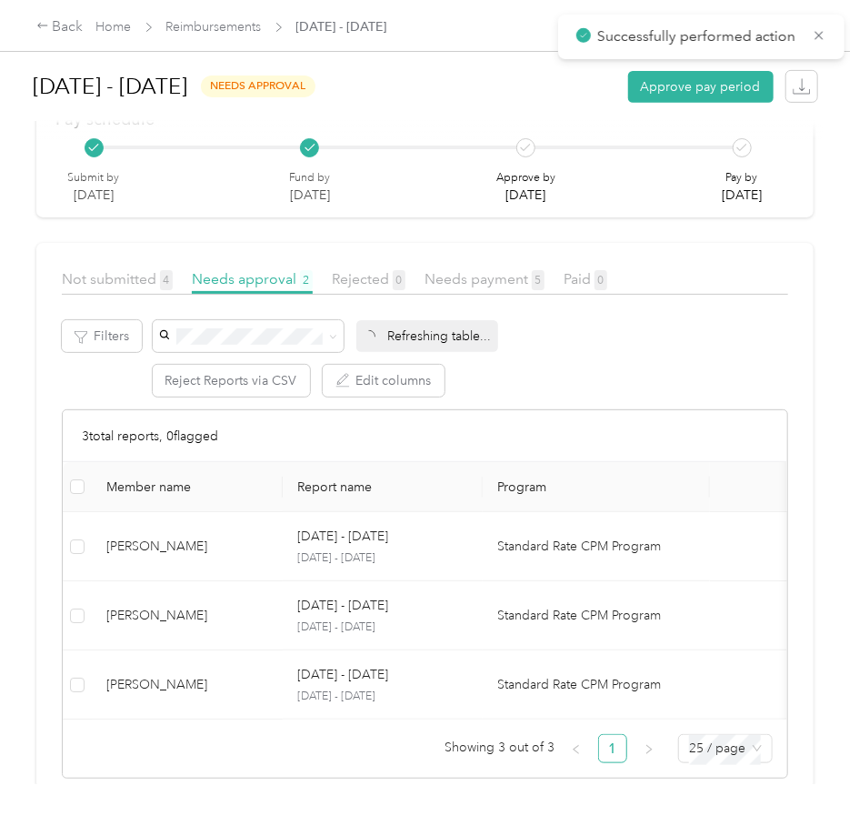
scroll to position [154, 0]
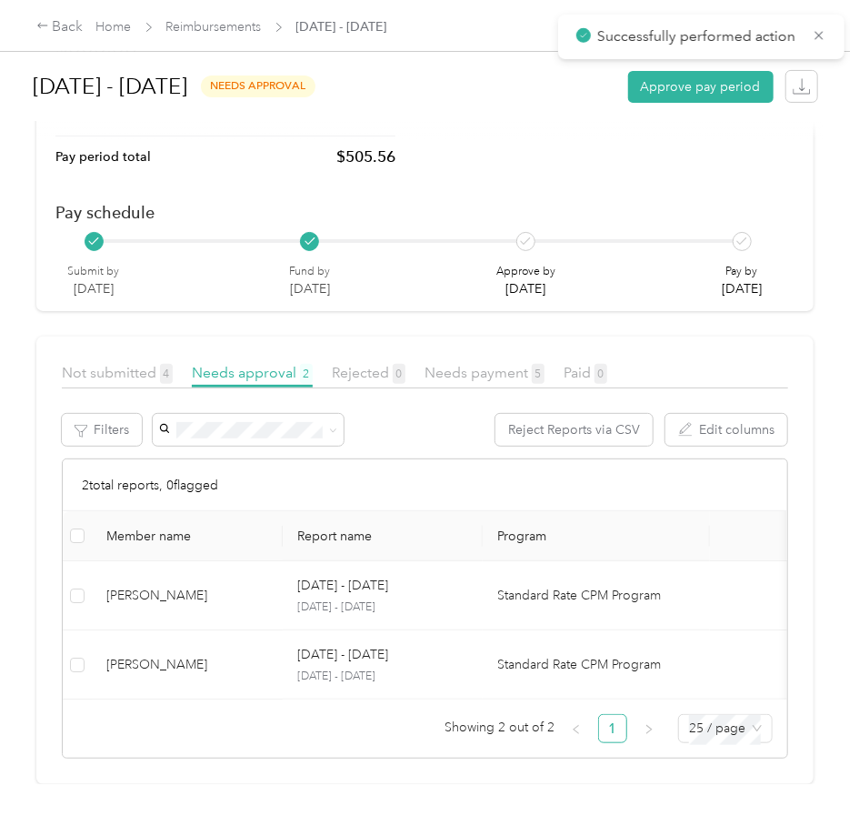
click at [476, 362] on div "Needs payment 5" at bounding box center [485, 373] width 120 height 23
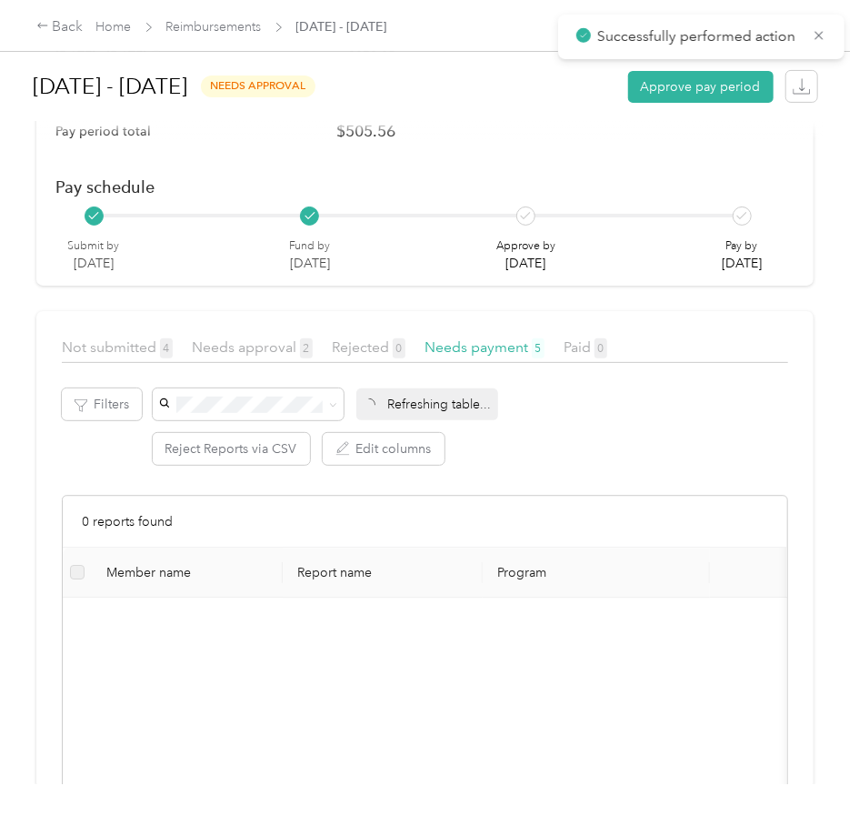
scroll to position [222, 0]
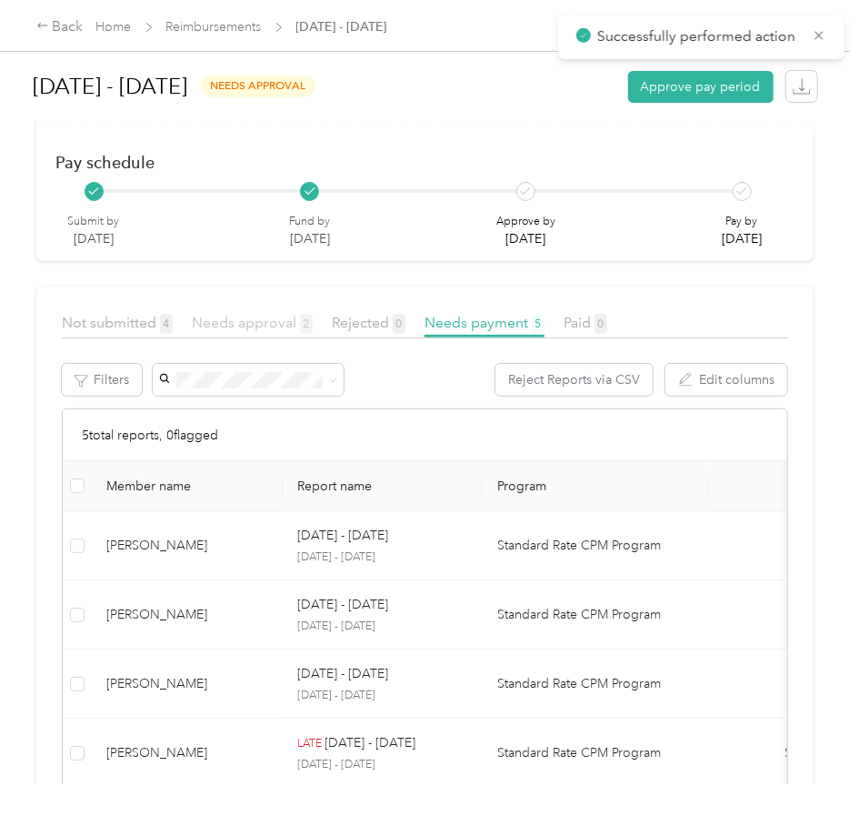
click at [255, 316] on span "Needs approval 2" at bounding box center [252, 322] width 121 height 17
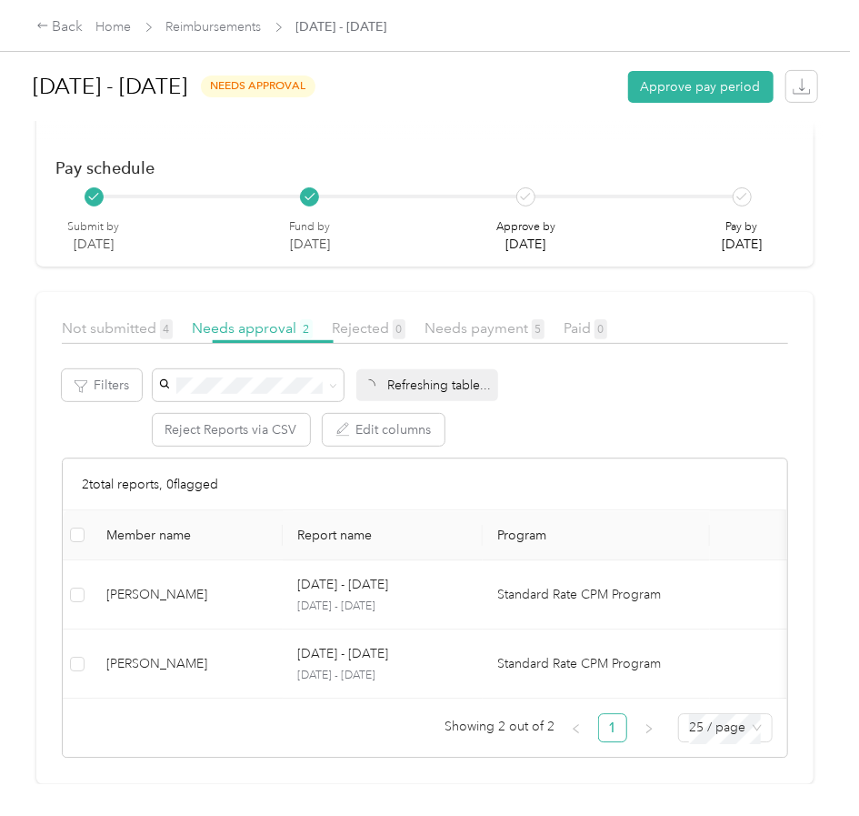
scroll to position [154, 0]
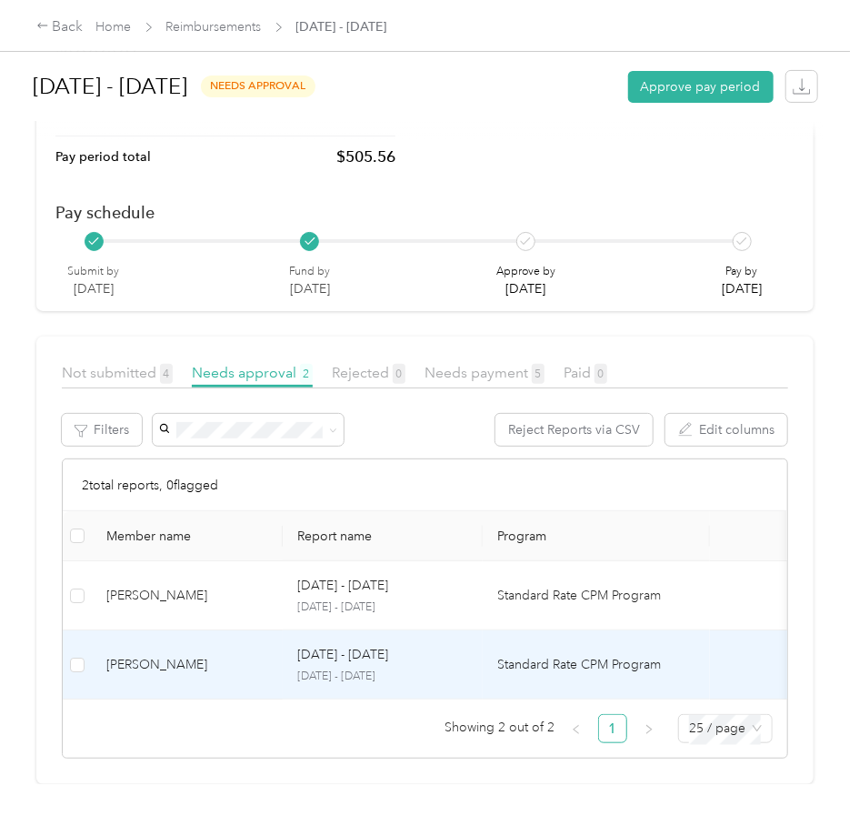
click at [206, 655] on div "[PERSON_NAME]" at bounding box center [187, 665] width 162 height 20
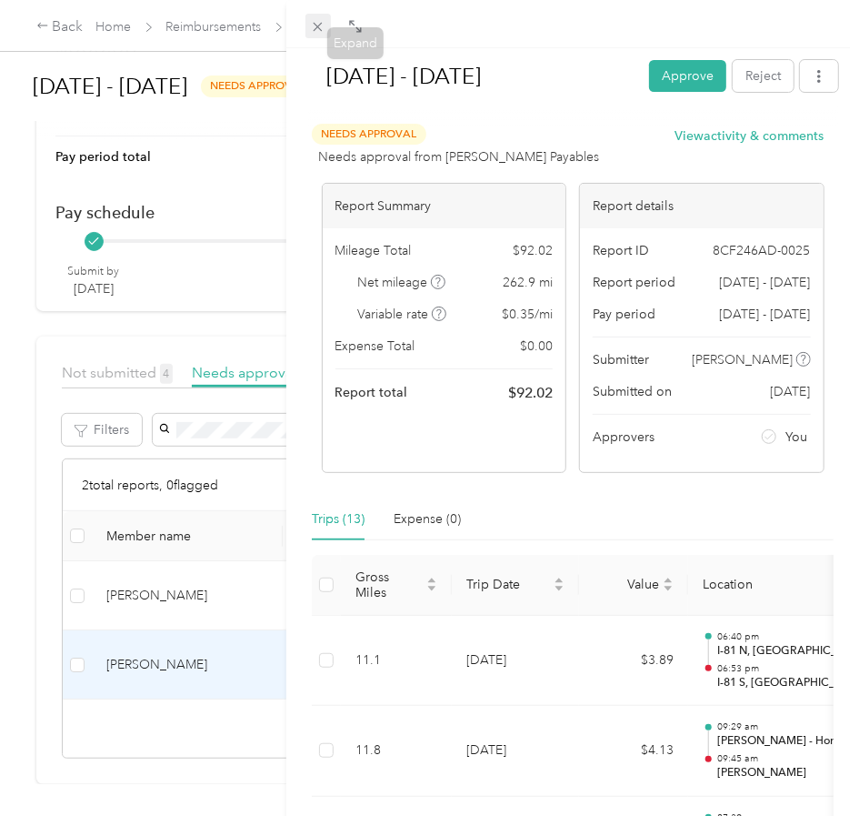
click at [314, 29] on icon at bounding box center [317, 26] width 15 height 15
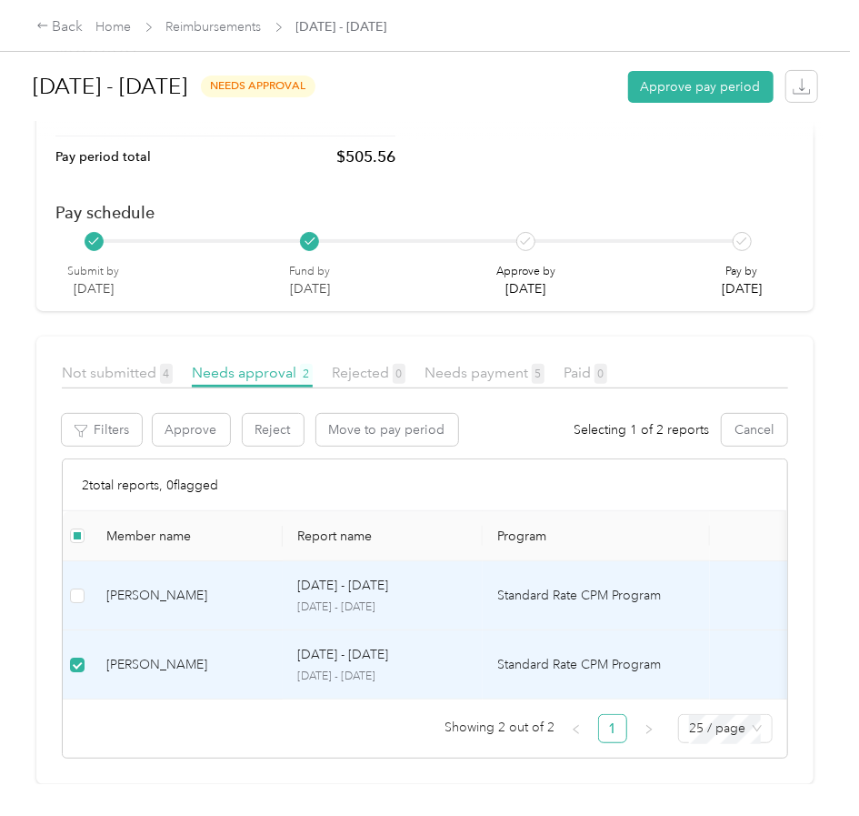
scroll to position [153, 0]
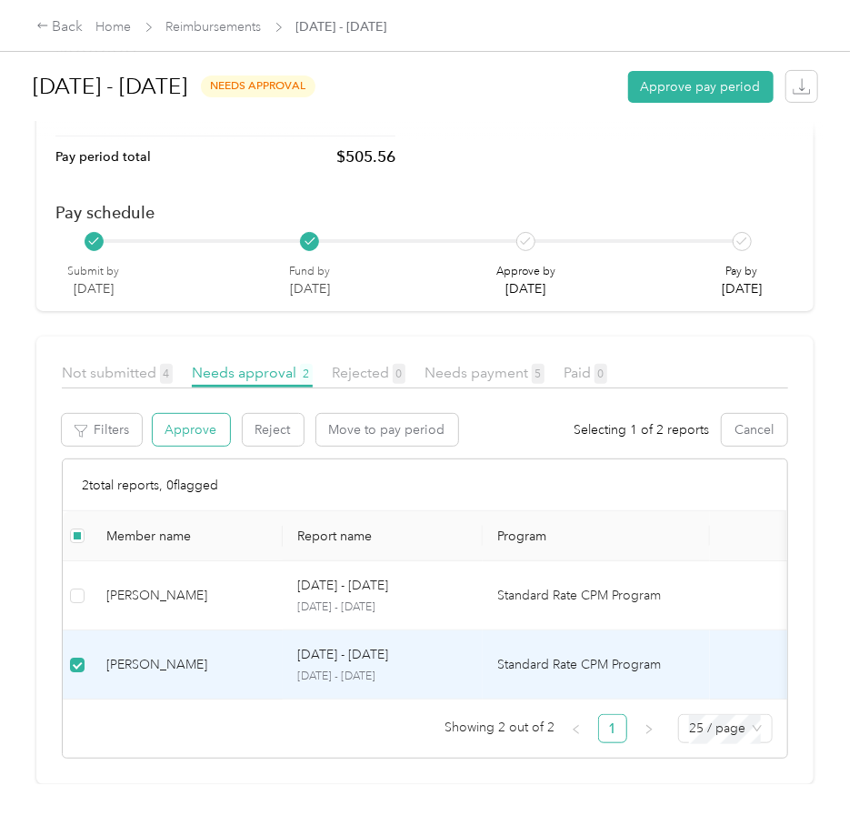
click at [227, 414] on button "Approve" at bounding box center [191, 430] width 77 height 32
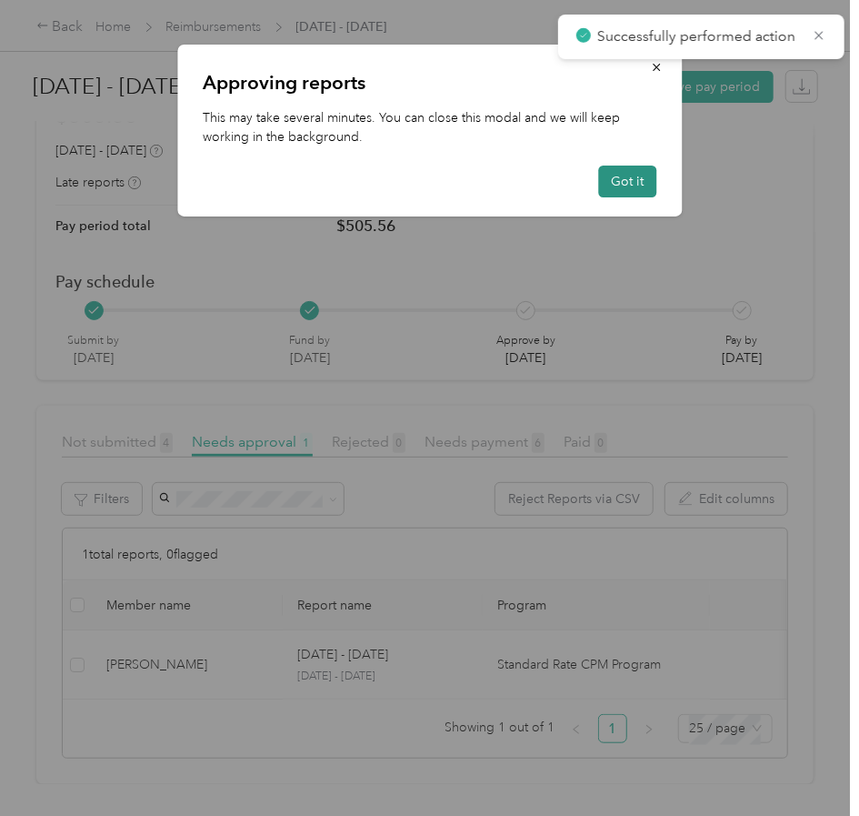
click at [620, 185] on button "Got it" at bounding box center [627, 182] width 58 height 32
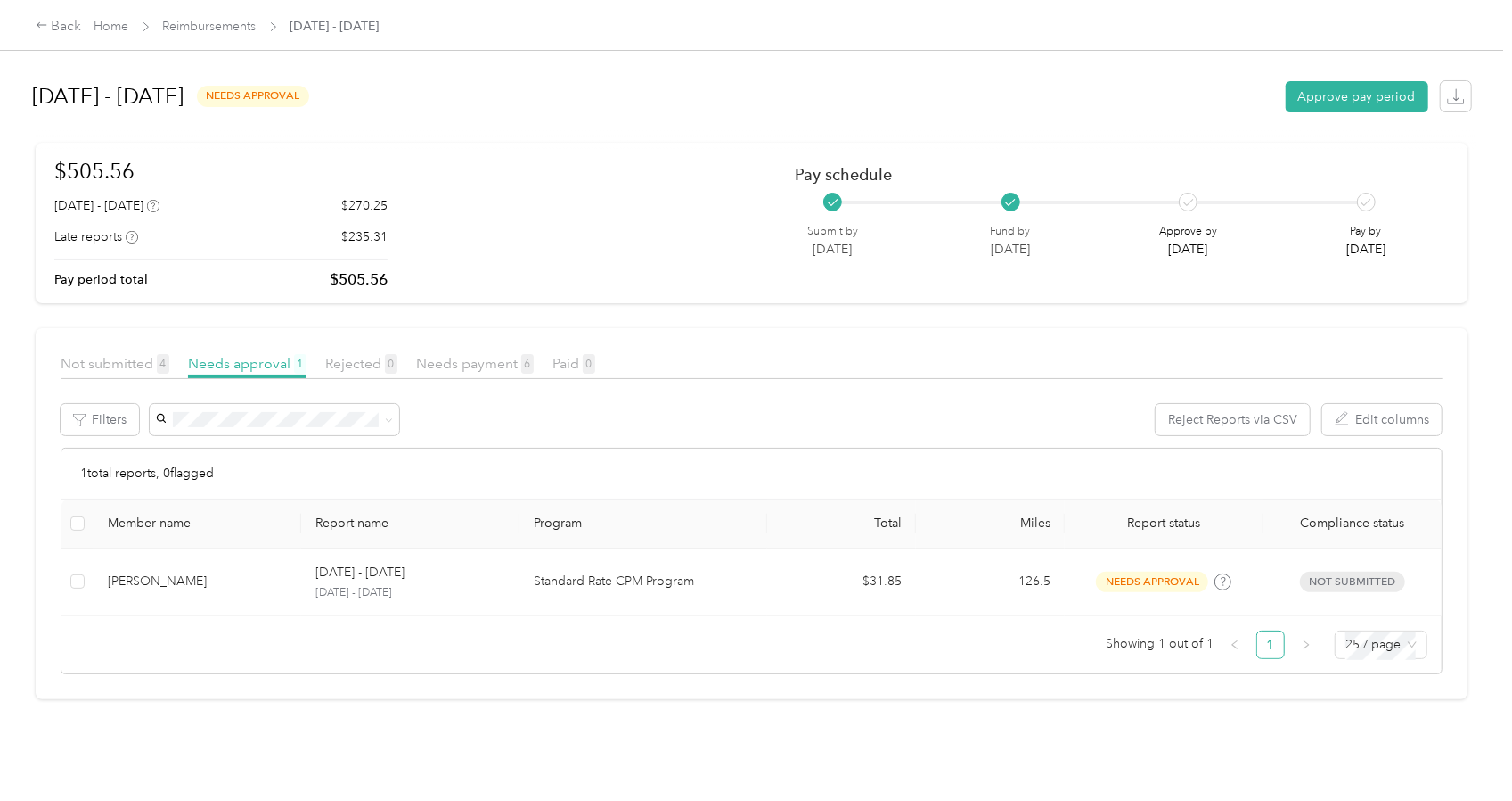
scroll to position [0, 0]
click at [122, 25] on link "Home" at bounding box center [111, 25] width 34 height 15
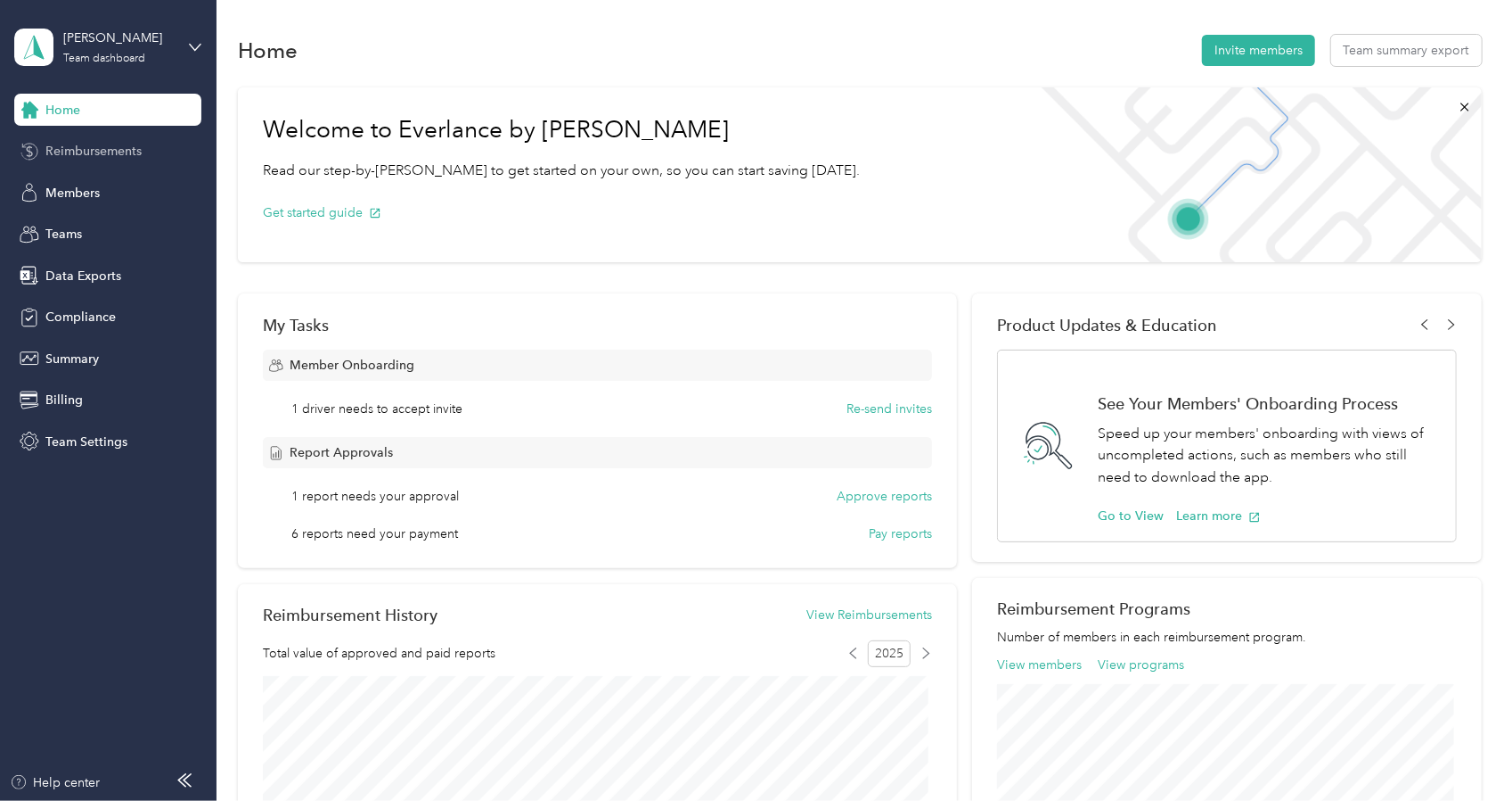
click at [54, 156] on span "Reimbursements" at bounding box center [93, 151] width 96 height 19
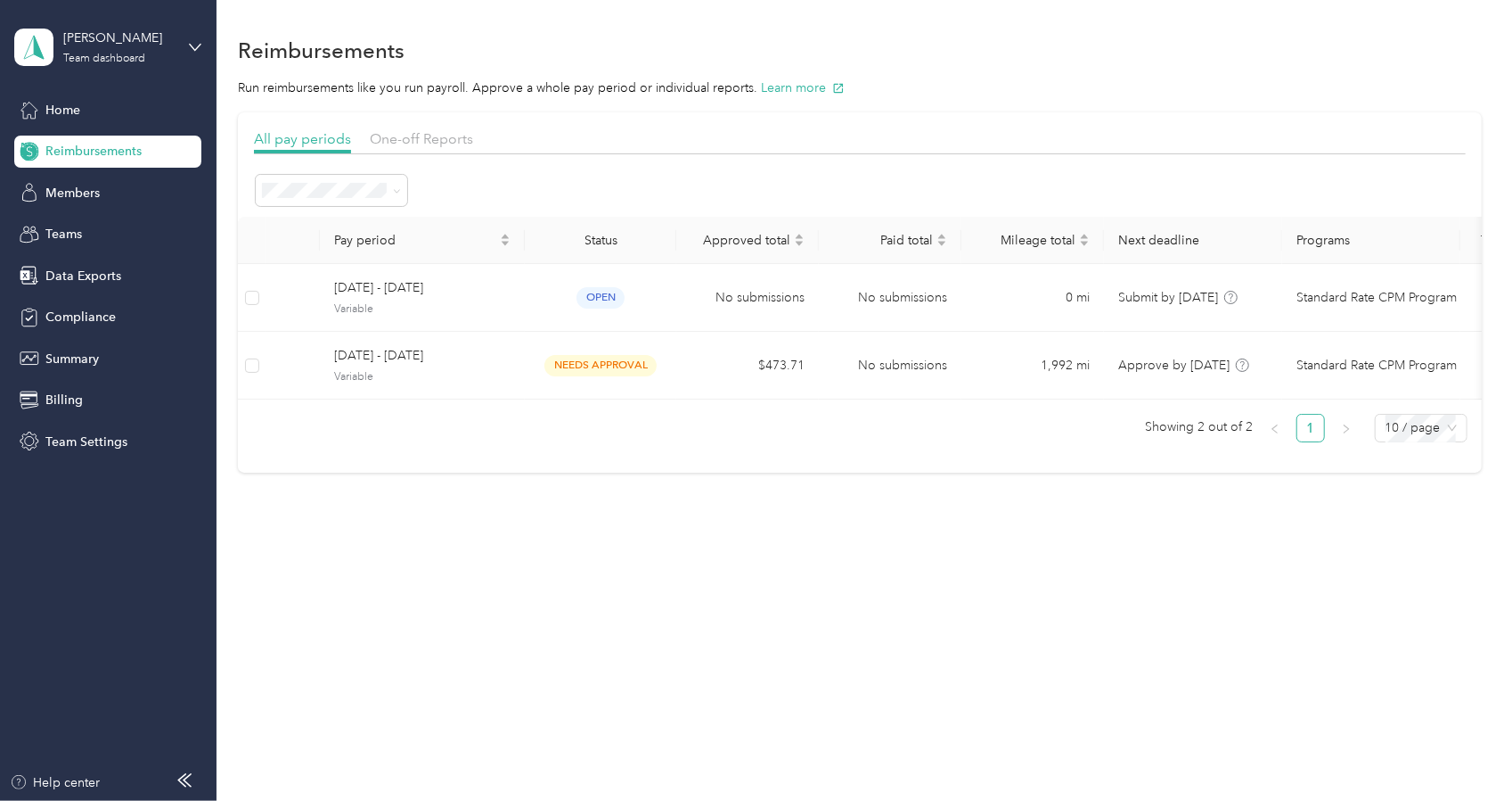
click at [82, 428] on div "Team Settings" at bounding box center [108, 441] width 187 height 32
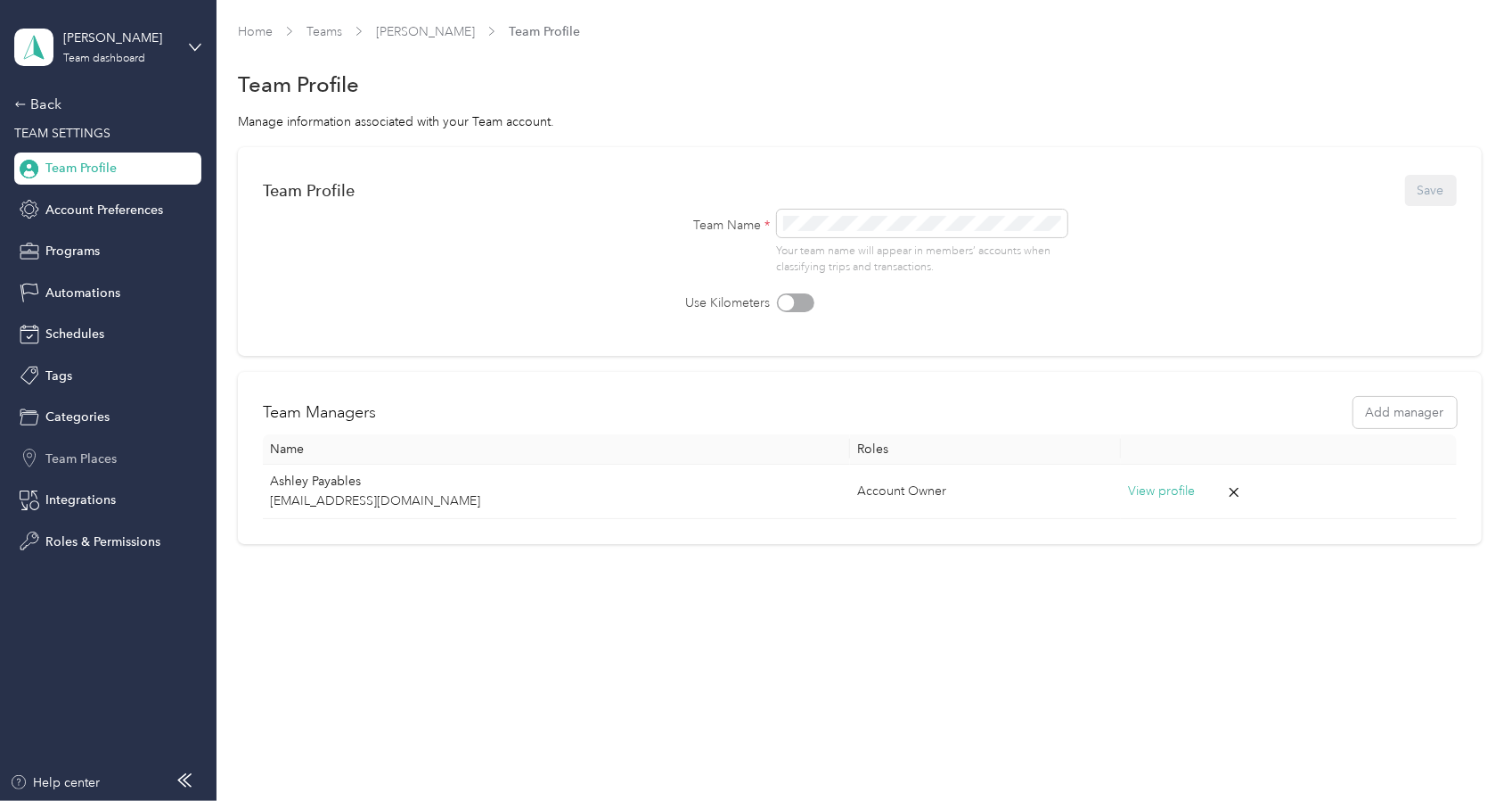
click at [73, 445] on div "Team Places" at bounding box center [108, 458] width 187 height 32
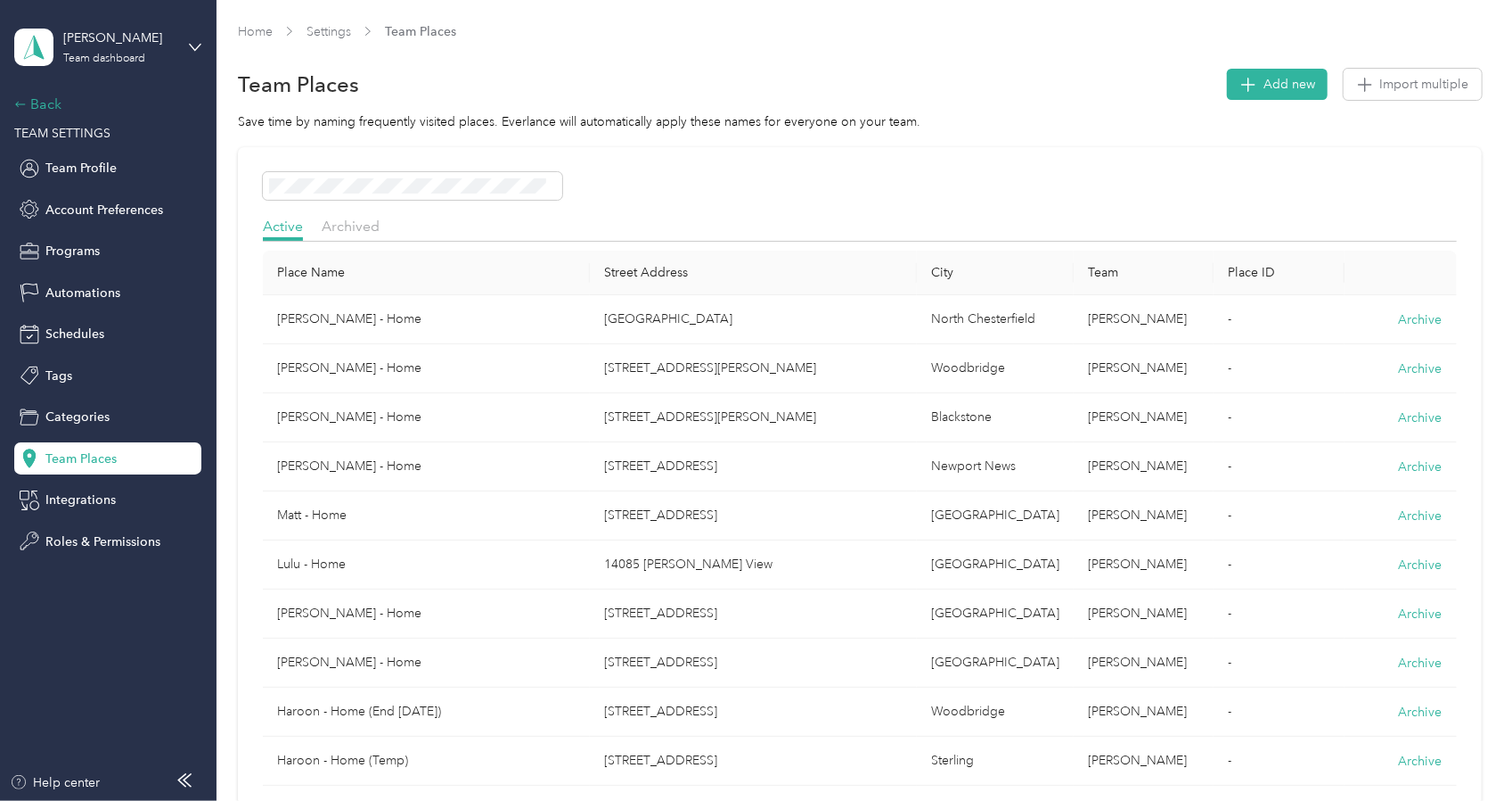
click at [55, 96] on div "Back" at bounding box center [104, 104] width 178 height 22
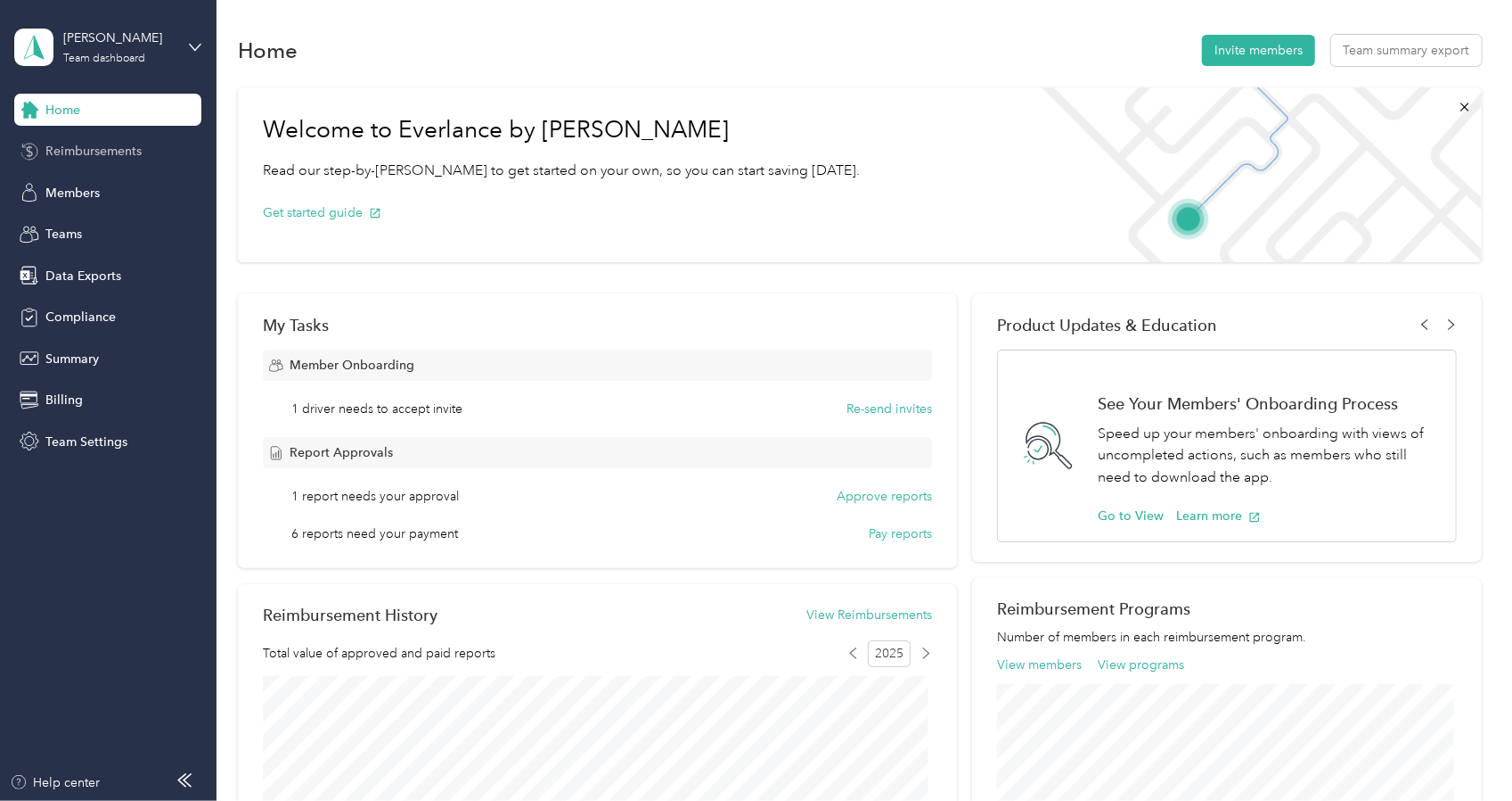
click at [98, 154] on span "Reimbursements" at bounding box center [93, 151] width 96 height 19
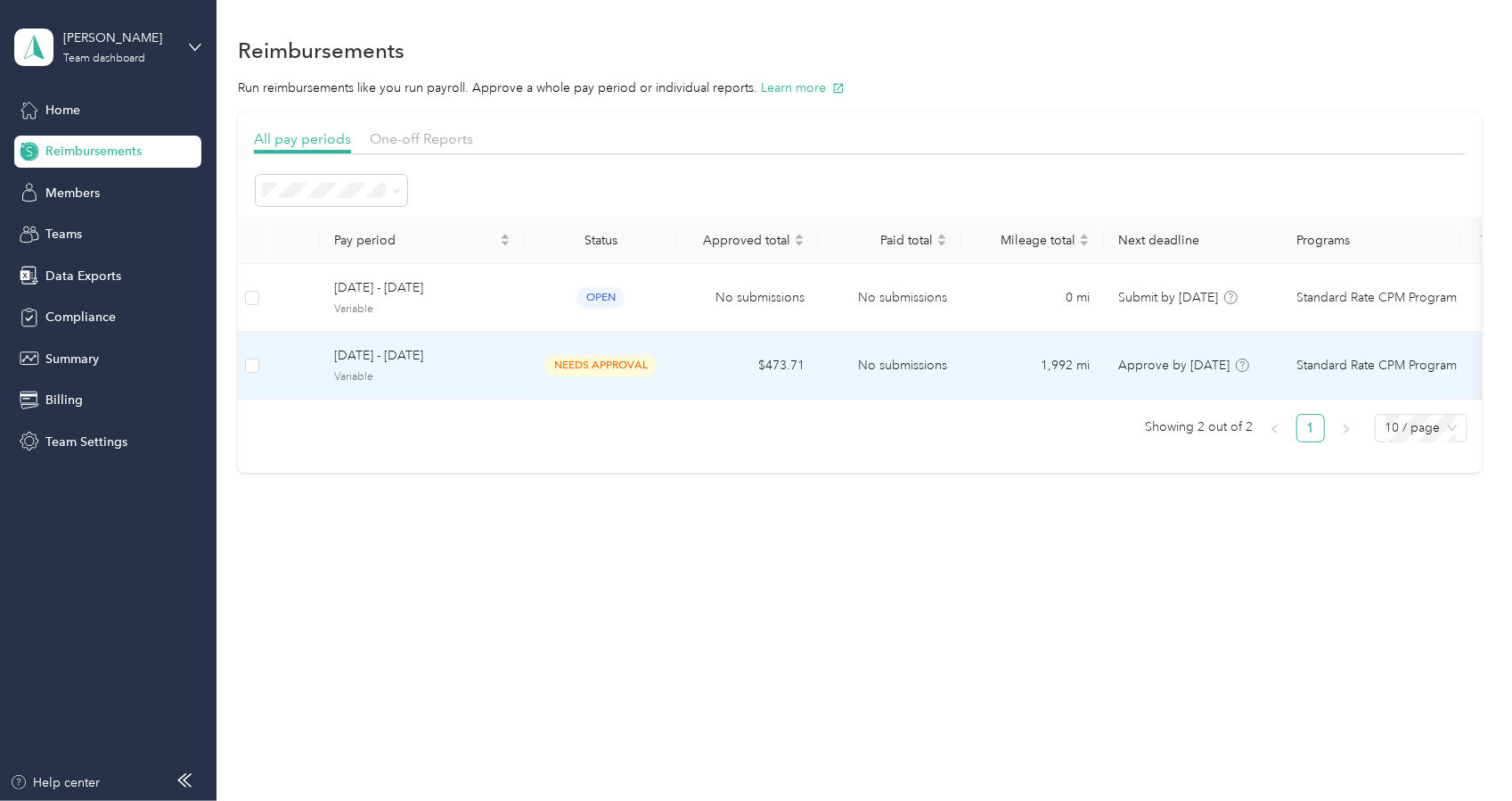
click at [448, 370] on span "Variable" at bounding box center [422, 376] width 176 height 16
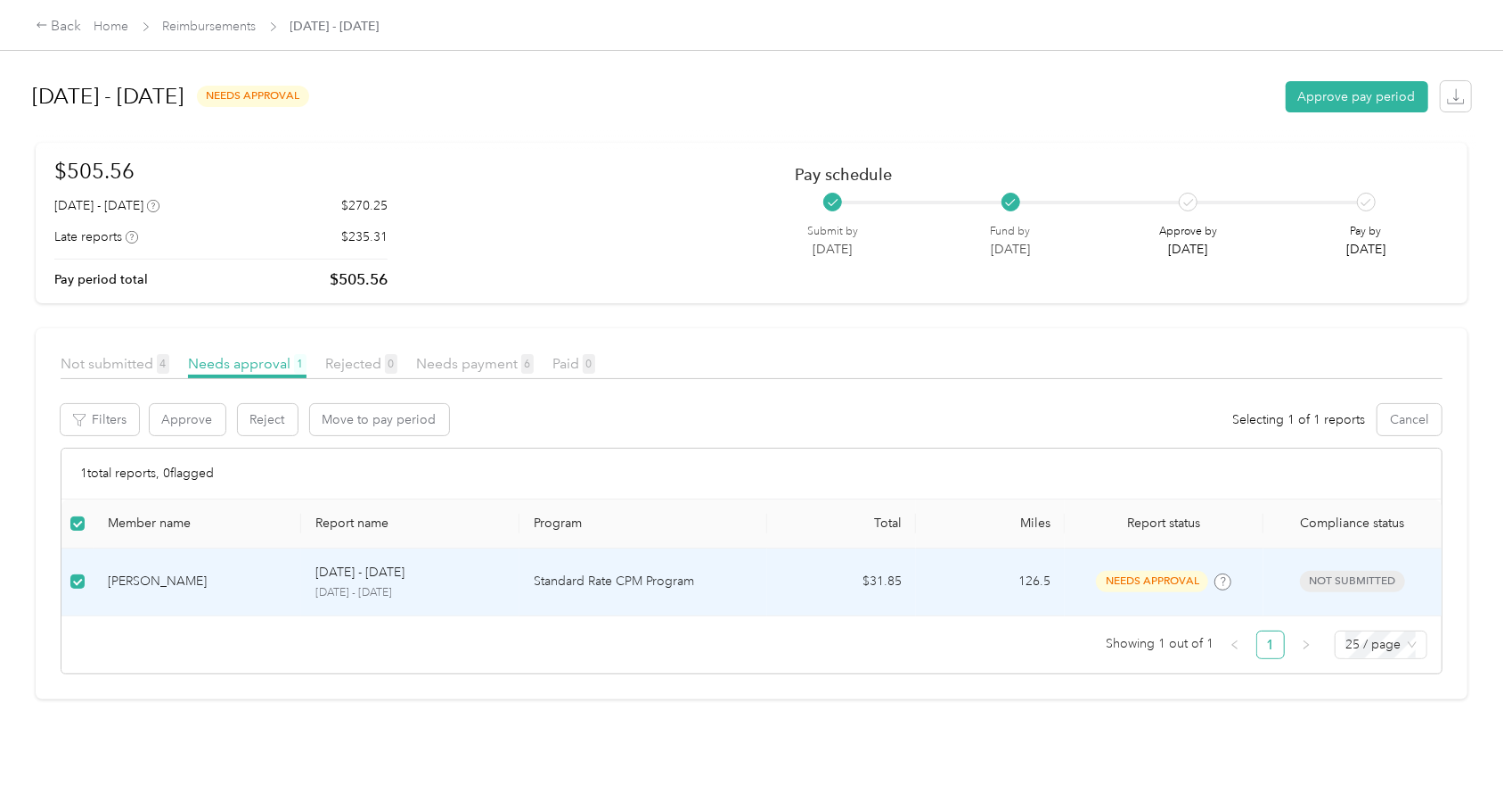
click at [175, 438] on div "Approve Reject Move to pay period Selecting 1 of 1 reports Cancel" at bounding box center [796, 426] width 1294 height 44
click at [180, 433] on button "Approve" at bounding box center [187, 420] width 75 height 31
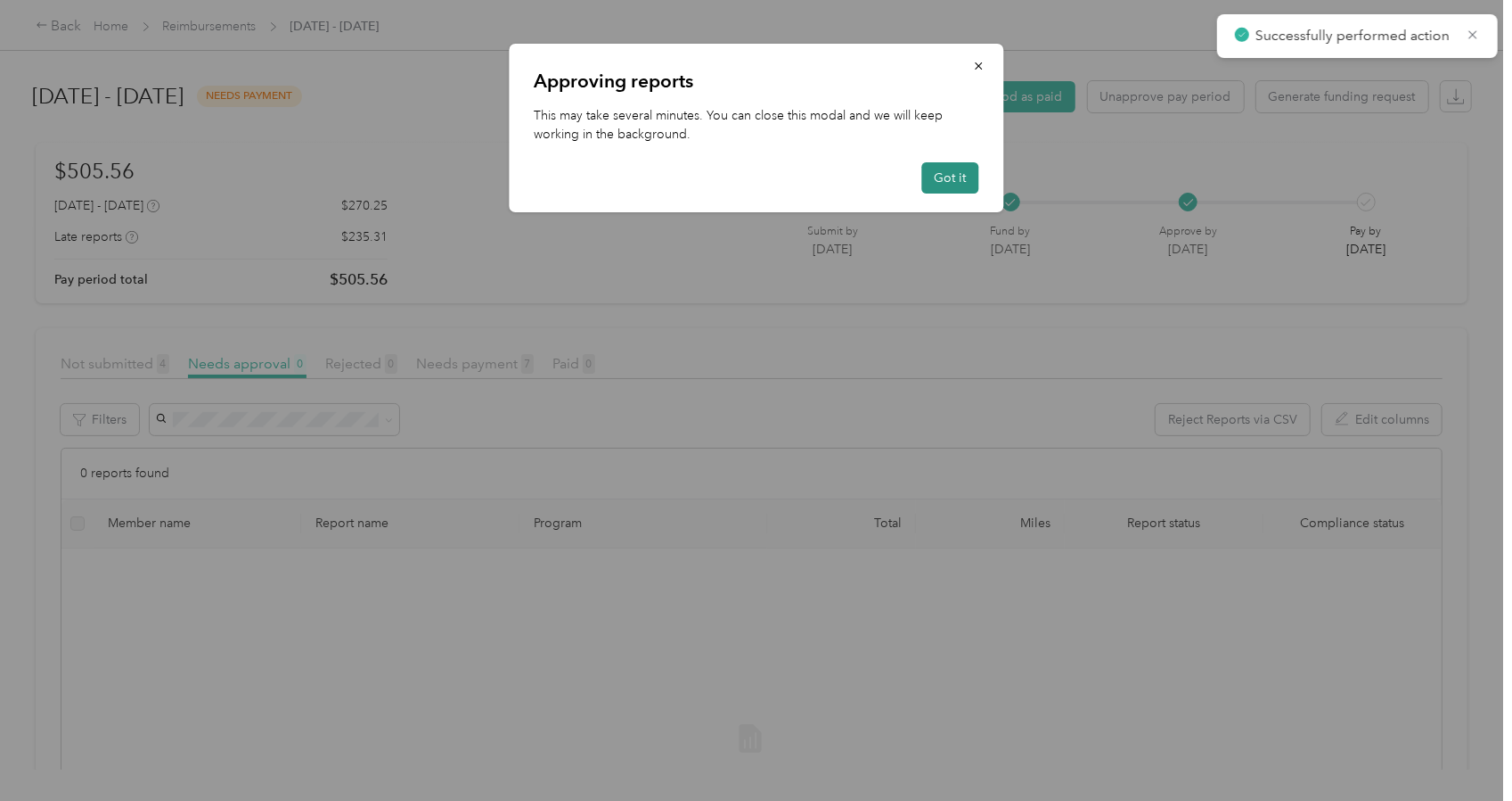
click at [932, 180] on button "Got it" at bounding box center [950, 178] width 57 height 31
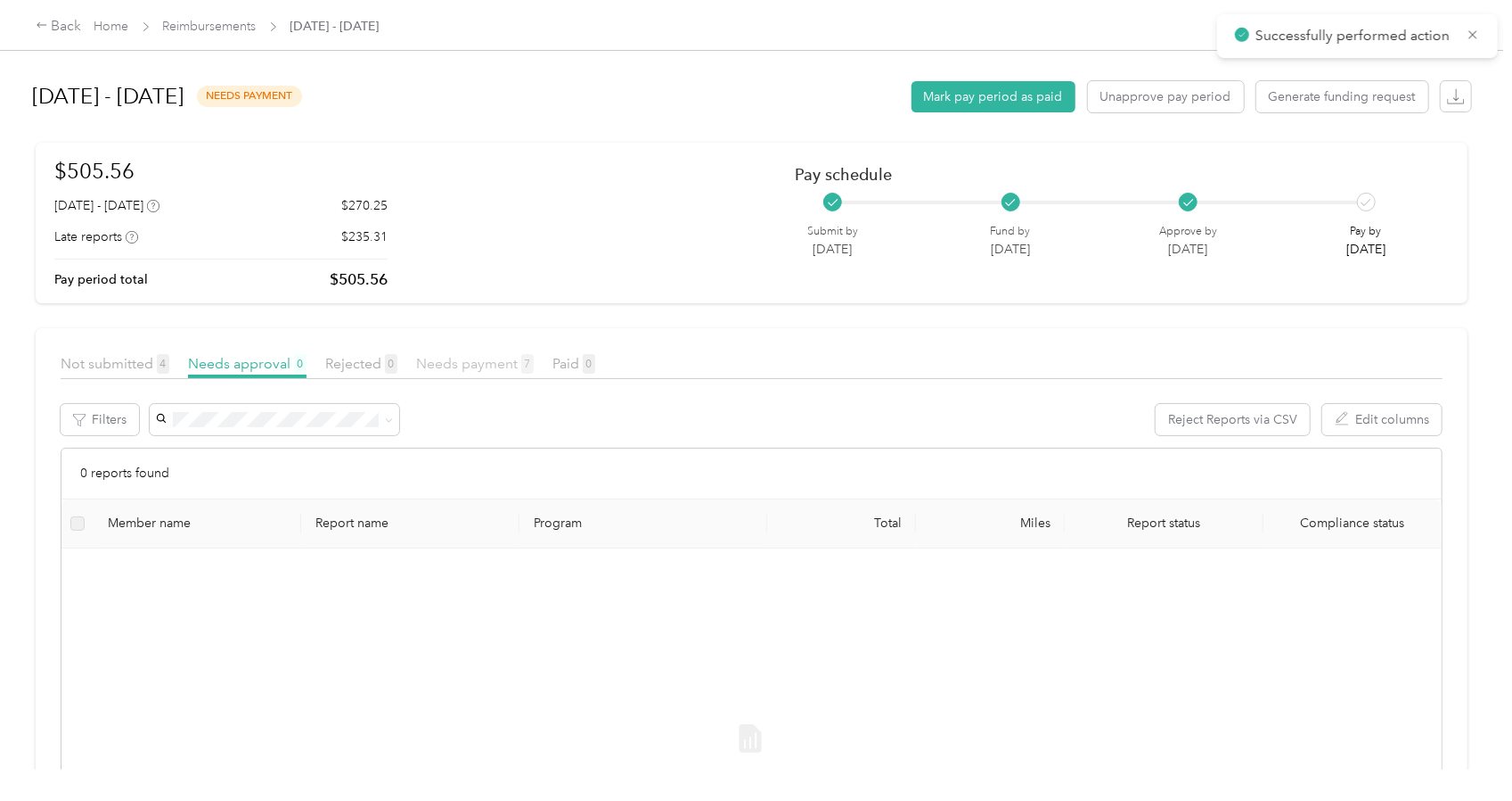
click at [494, 358] on span "Needs payment 7" at bounding box center [475, 363] width 118 height 17
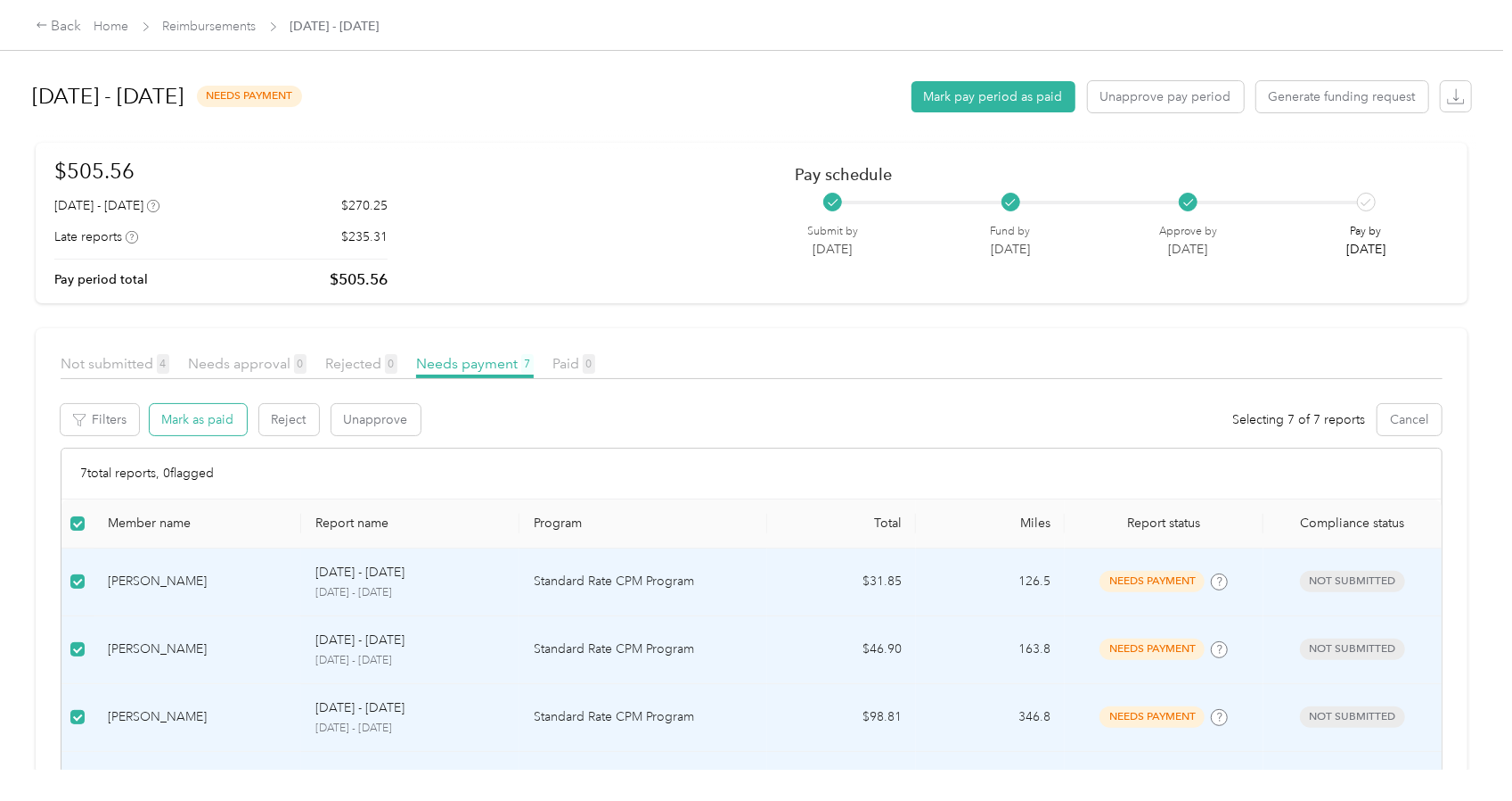
click at [209, 419] on button "Mark as paid" at bounding box center [198, 420] width 97 height 31
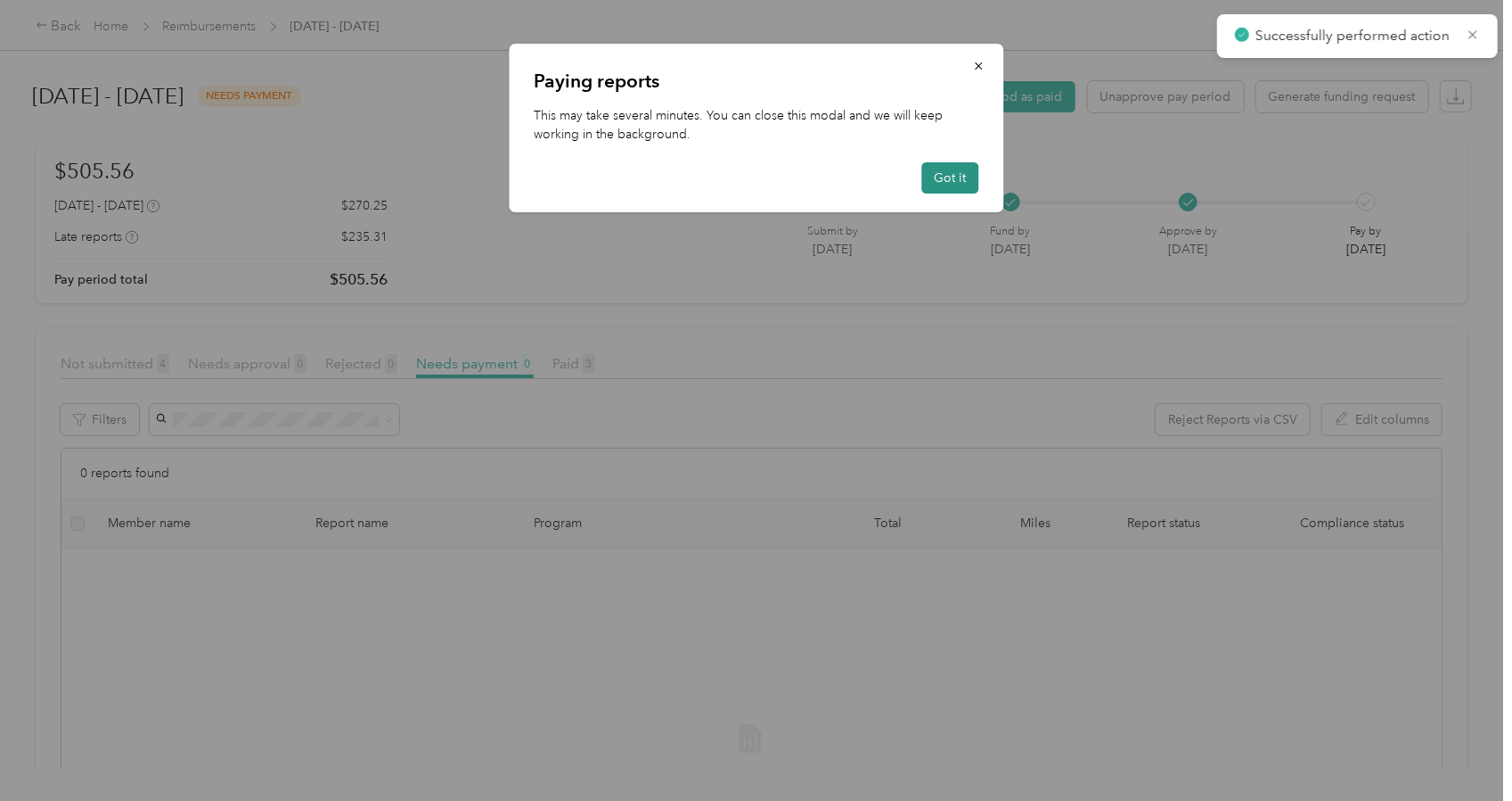
click at [954, 177] on button "Got it" at bounding box center [950, 178] width 57 height 31
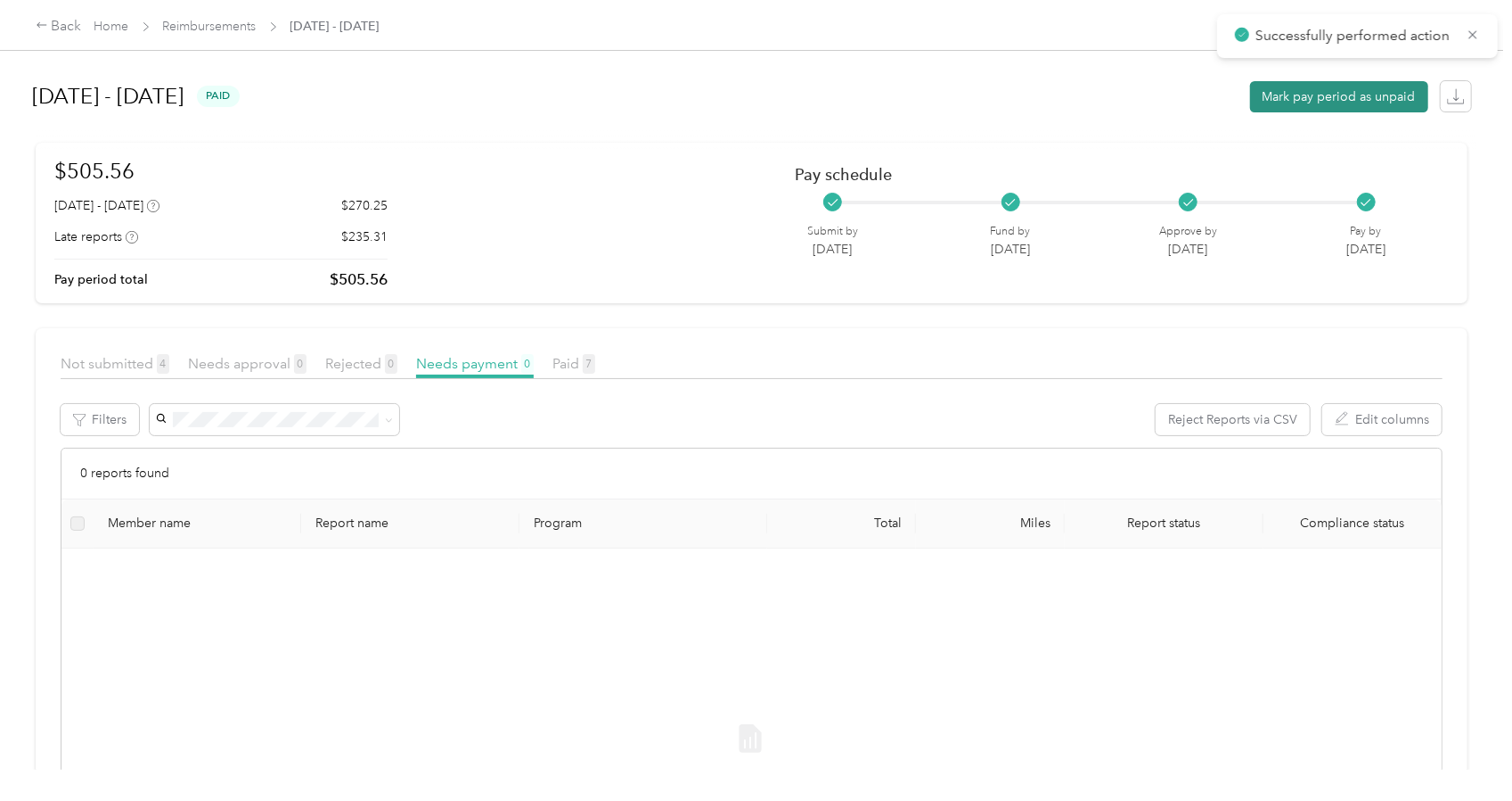
click at [1289, 100] on button "Mark pay period as unpaid" at bounding box center [1340, 97] width 178 height 31
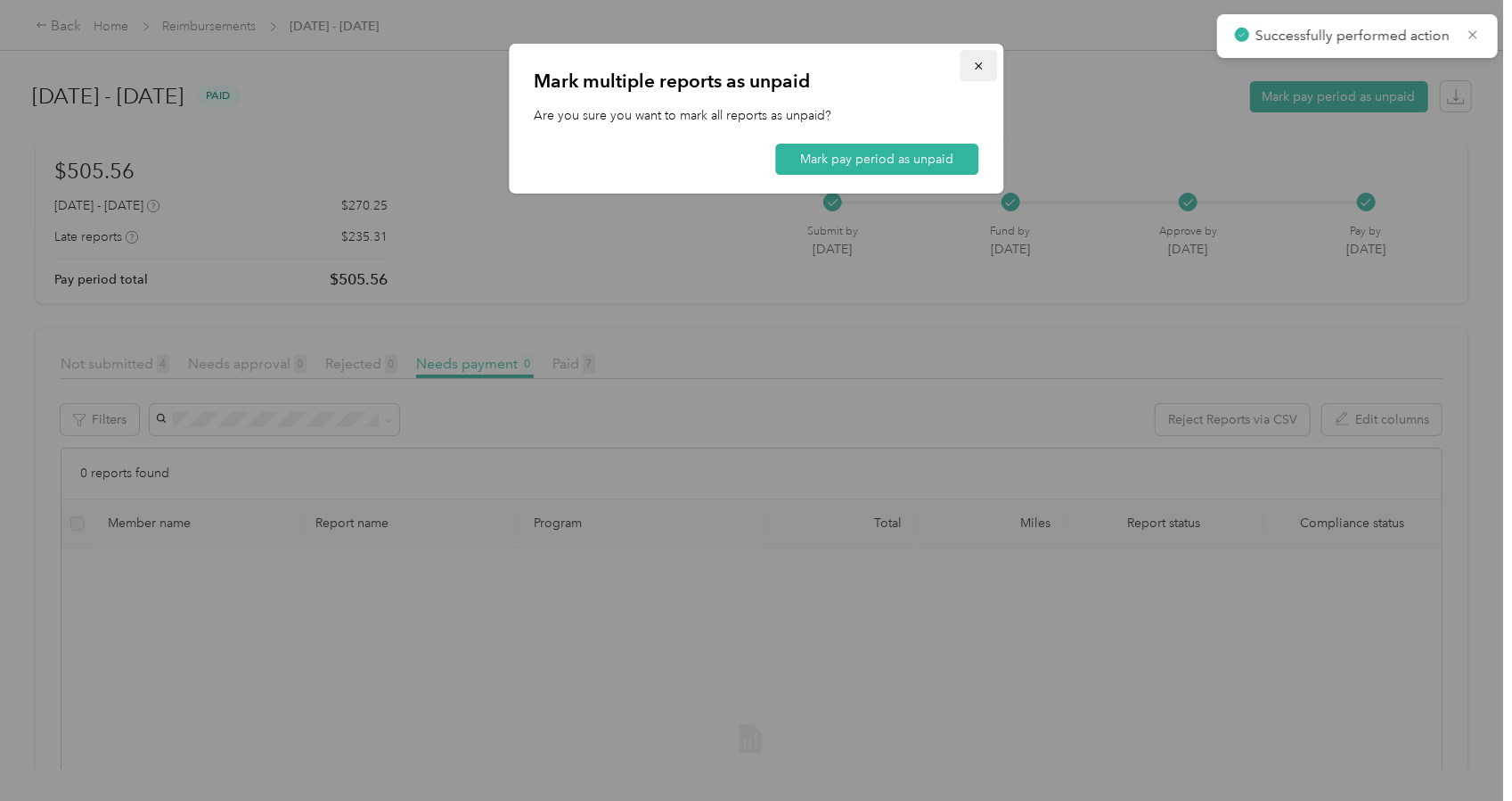
click at [982, 58] on span "button" at bounding box center [978, 65] width 13 height 15
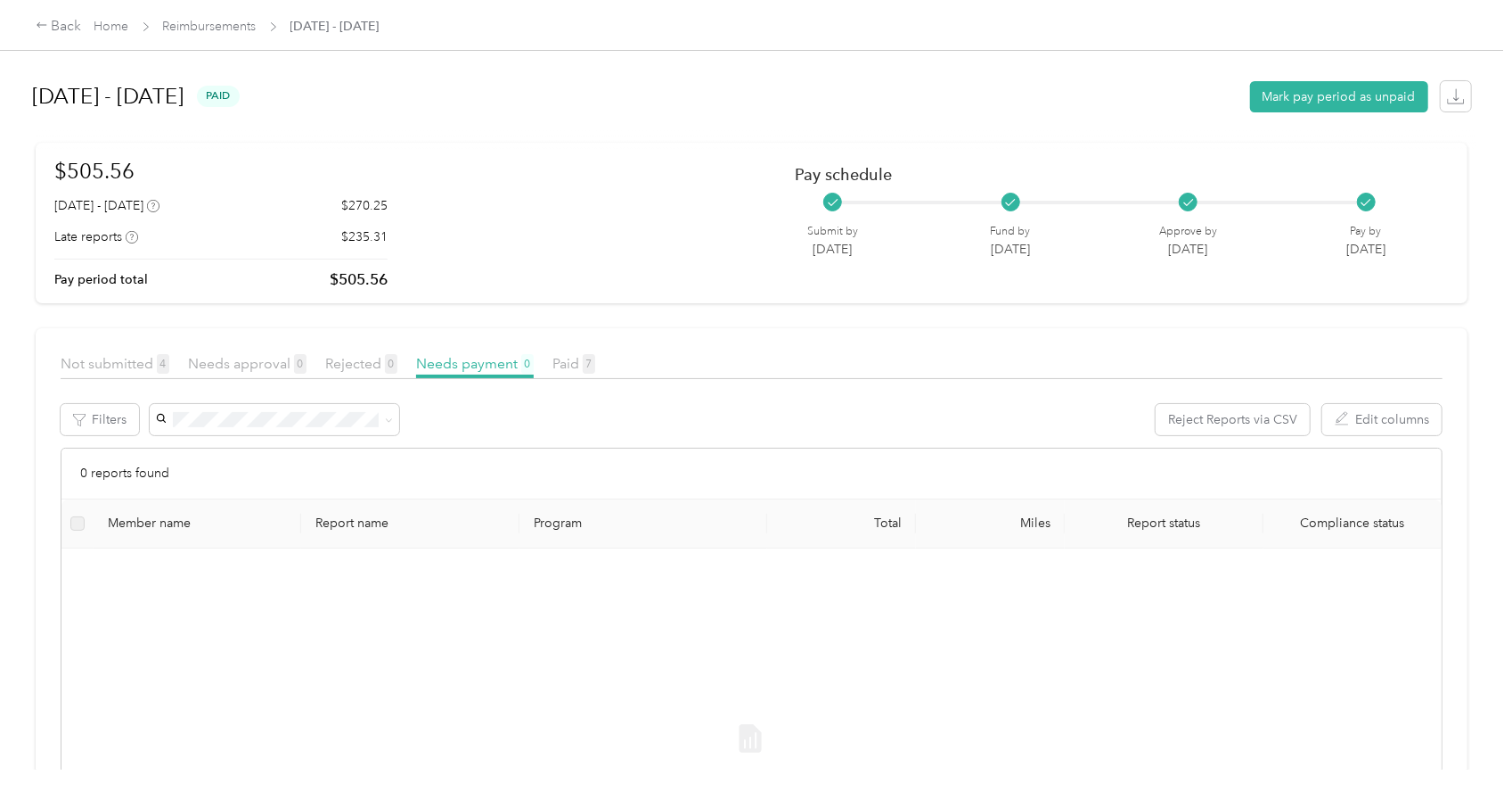
click at [231, 40] on div "Back Home Reimbursements [DATE] - [DATE]" at bounding box center [756, 25] width 1512 height 50
click at [233, 29] on link "Reimbursements" at bounding box center [209, 25] width 93 height 15
